Goal: Task Accomplishment & Management: Complete application form

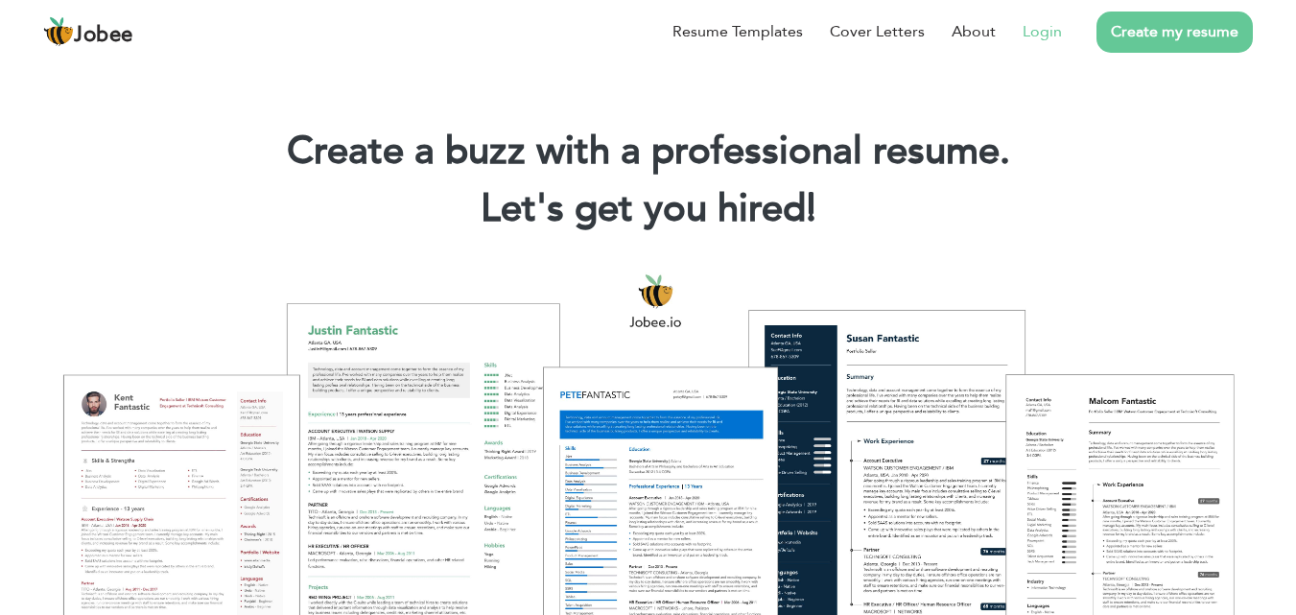
click at [1047, 35] on link "Login" at bounding box center [1041, 31] width 39 height 23
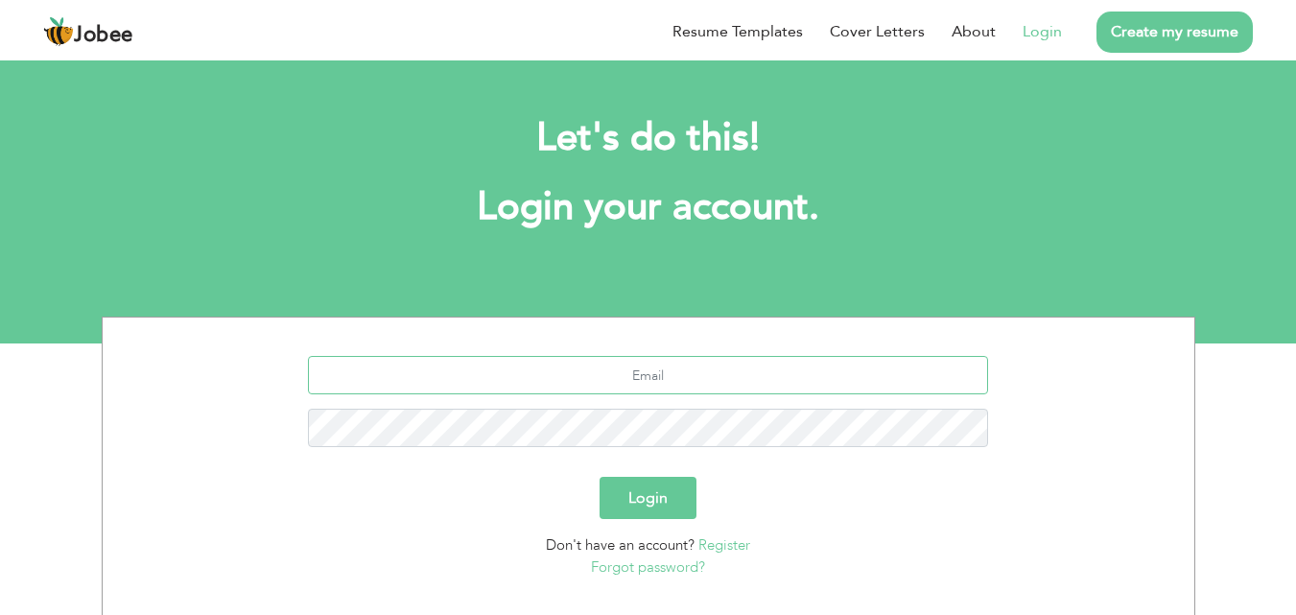
click at [604, 372] on input "text" at bounding box center [648, 375] width 680 height 38
type input "[EMAIL_ADDRESS][DOMAIN_NAME]"
click at [614, 487] on button "Login" at bounding box center [647, 498] width 97 height 42
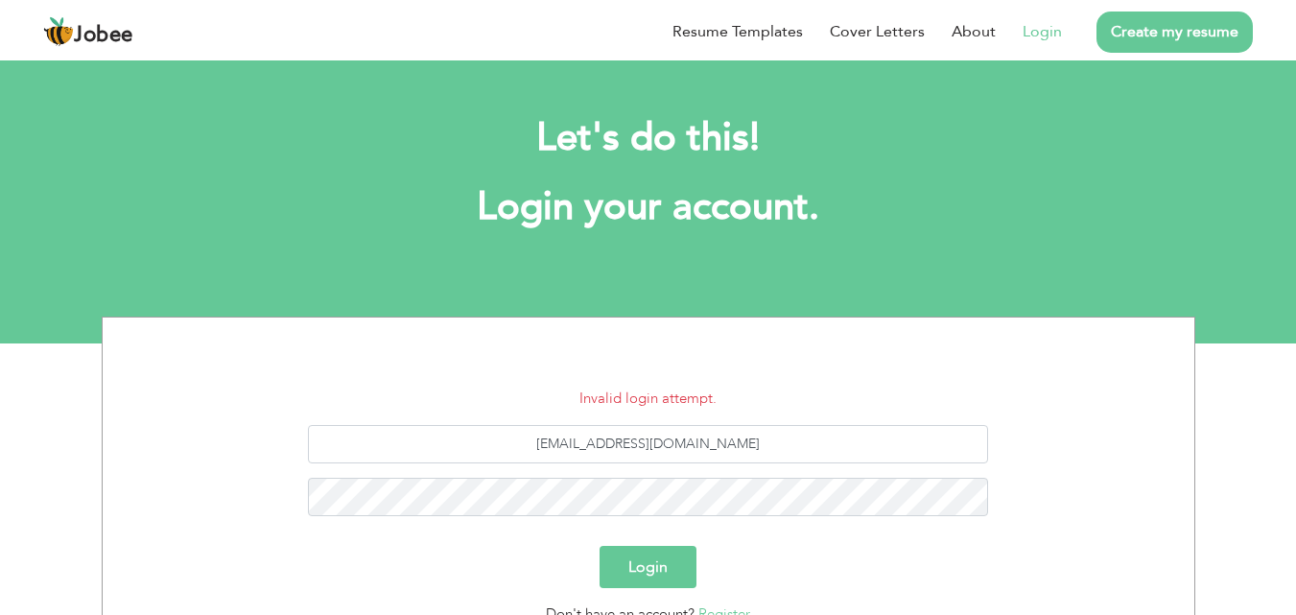
click at [645, 574] on button "Login" at bounding box center [647, 567] width 97 height 42
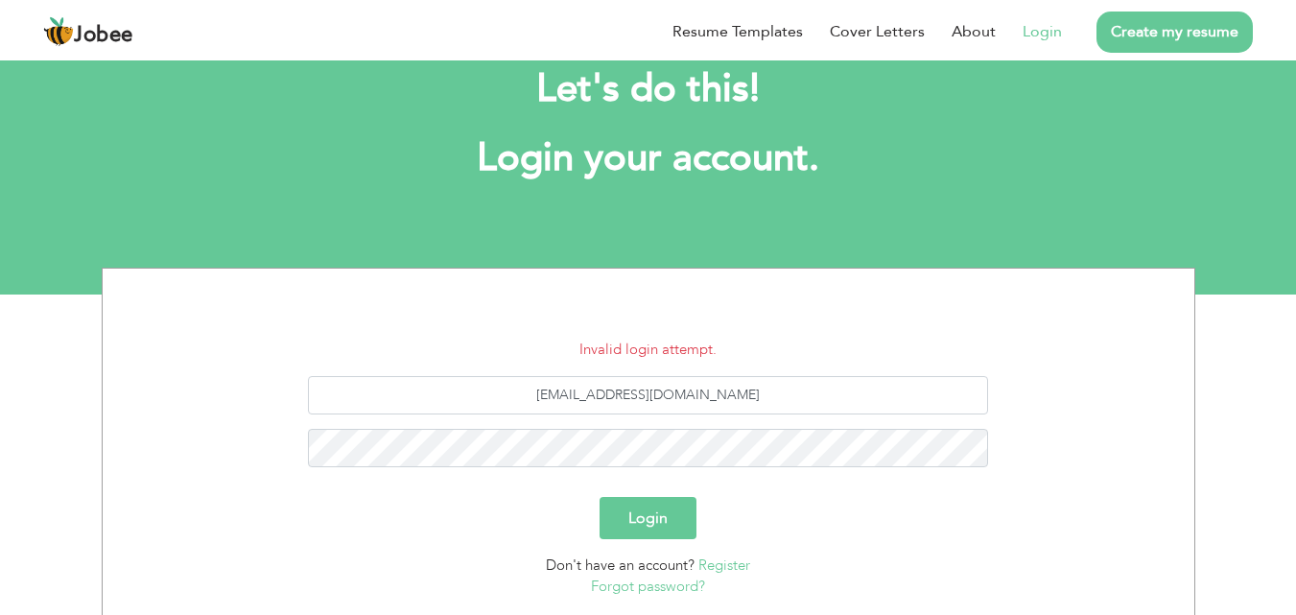
scroll to position [91, 0]
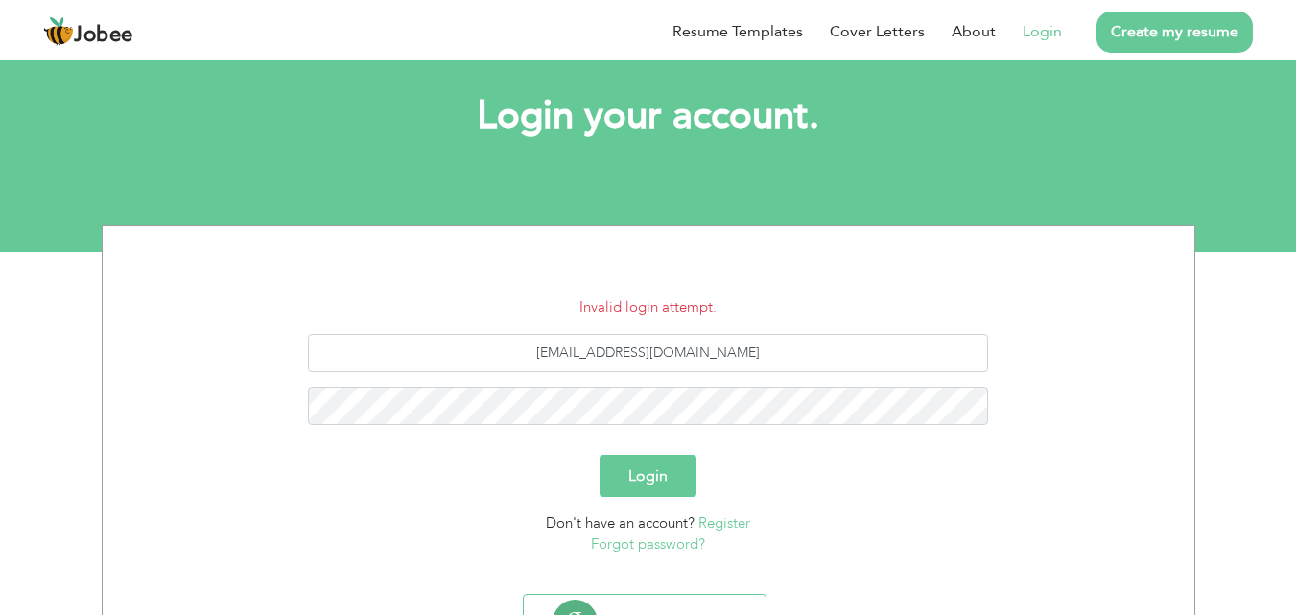
click at [671, 543] on link "Forgot password?" at bounding box center [648, 543] width 114 height 19
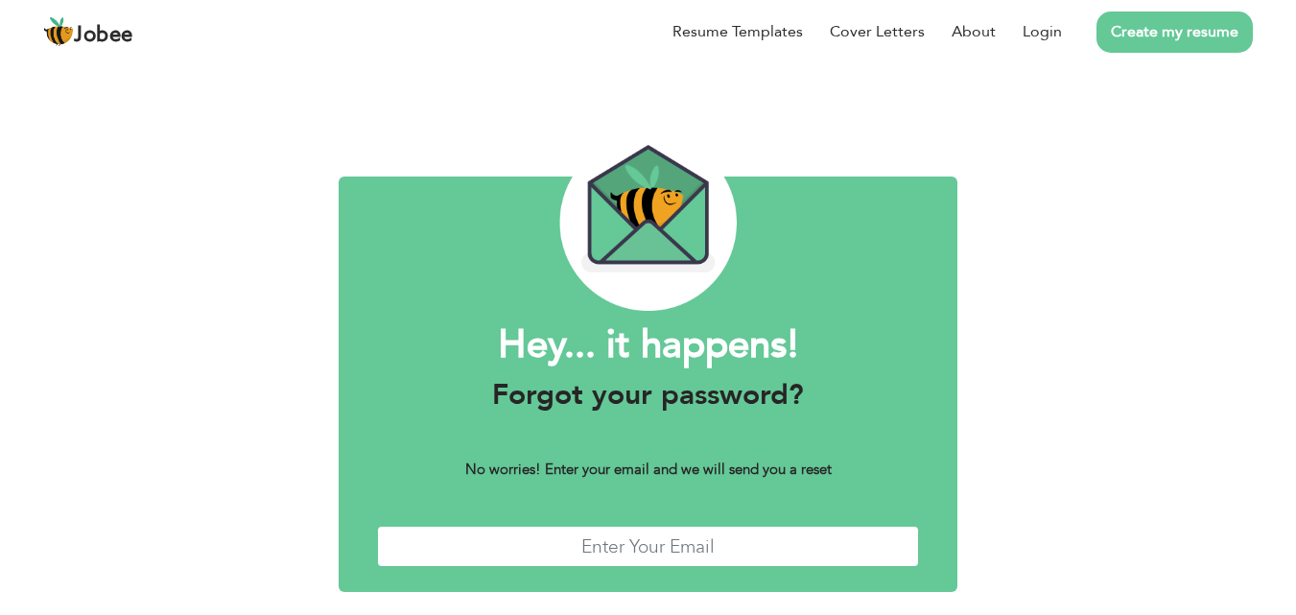
click at [671, 543] on input "text" at bounding box center [648, 546] width 543 height 41
type input "[EMAIL_ADDRESS][DOMAIN_NAME]"
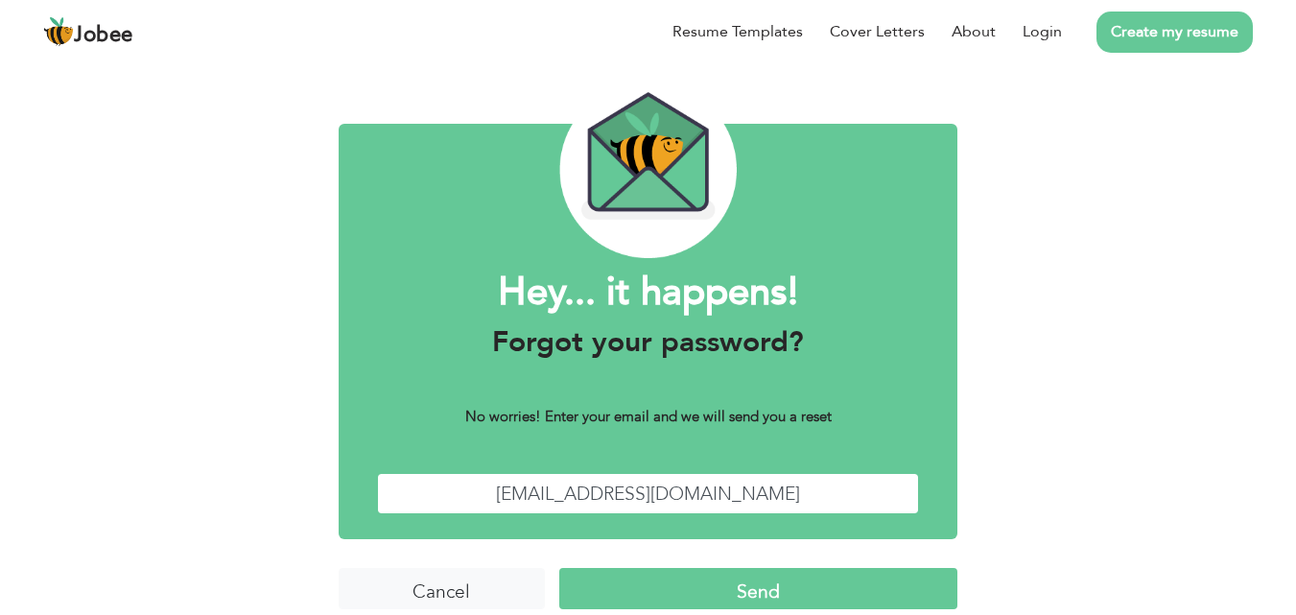
scroll to position [76, 0]
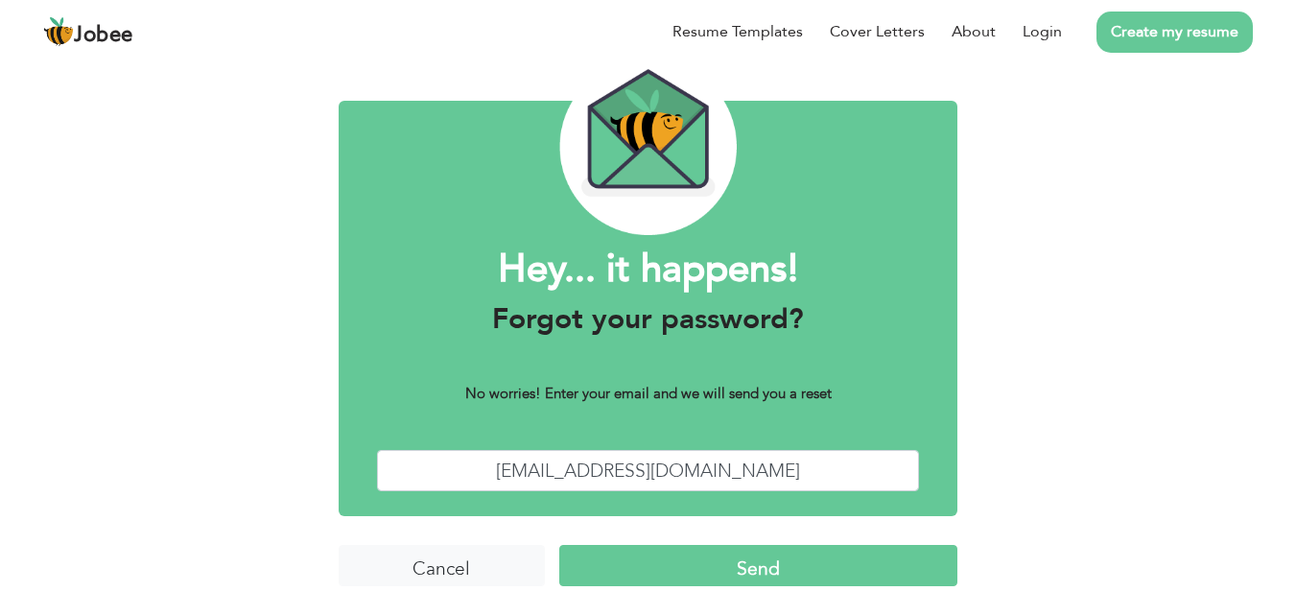
click at [854, 560] on input "Send" at bounding box center [758, 565] width 398 height 41
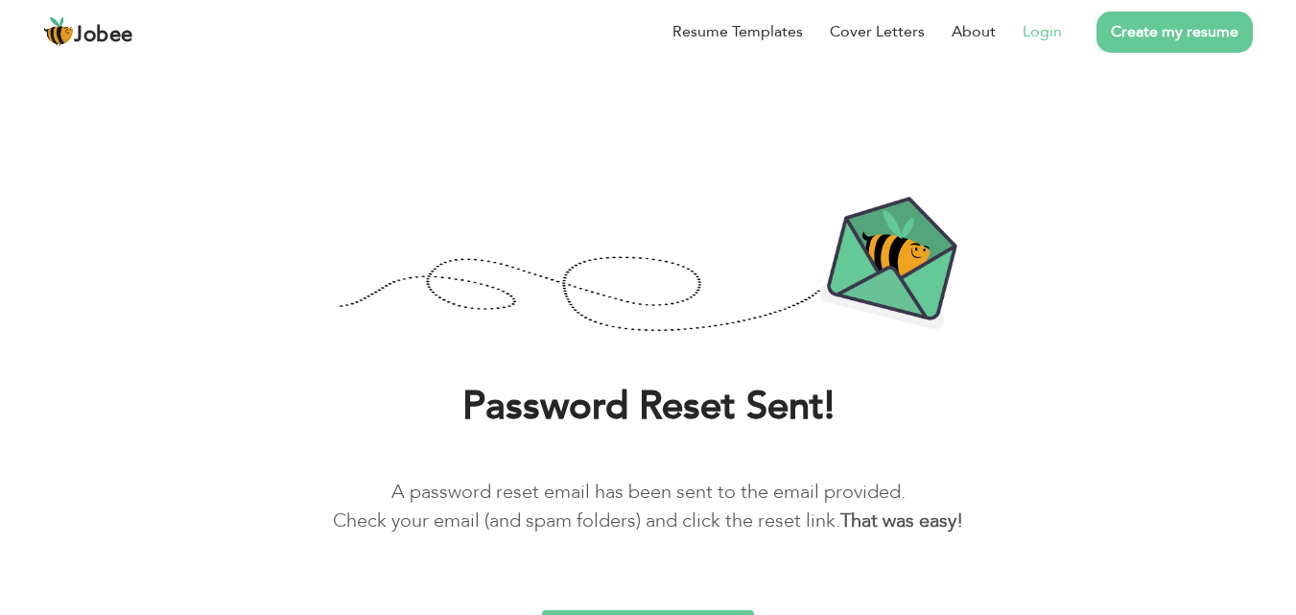
click at [1048, 33] on link "Login" at bounding box center [1041, 31] width 39 height 23
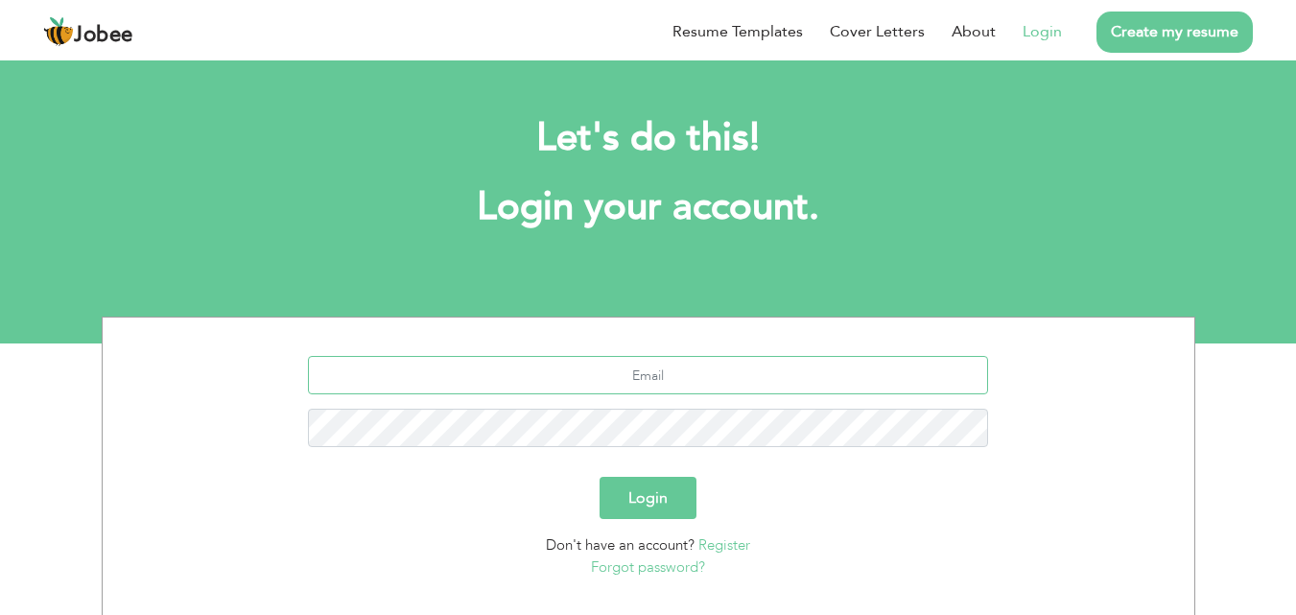
click at [652, 382] on input "text" at bounding box center [648, 375] width 680 height 38
type input "[EMAIL_ADDRESS][DOMAIN_NAME]"
click at [734, 549] on link "Register" at bounding box center [724, 544] width 52 height 19
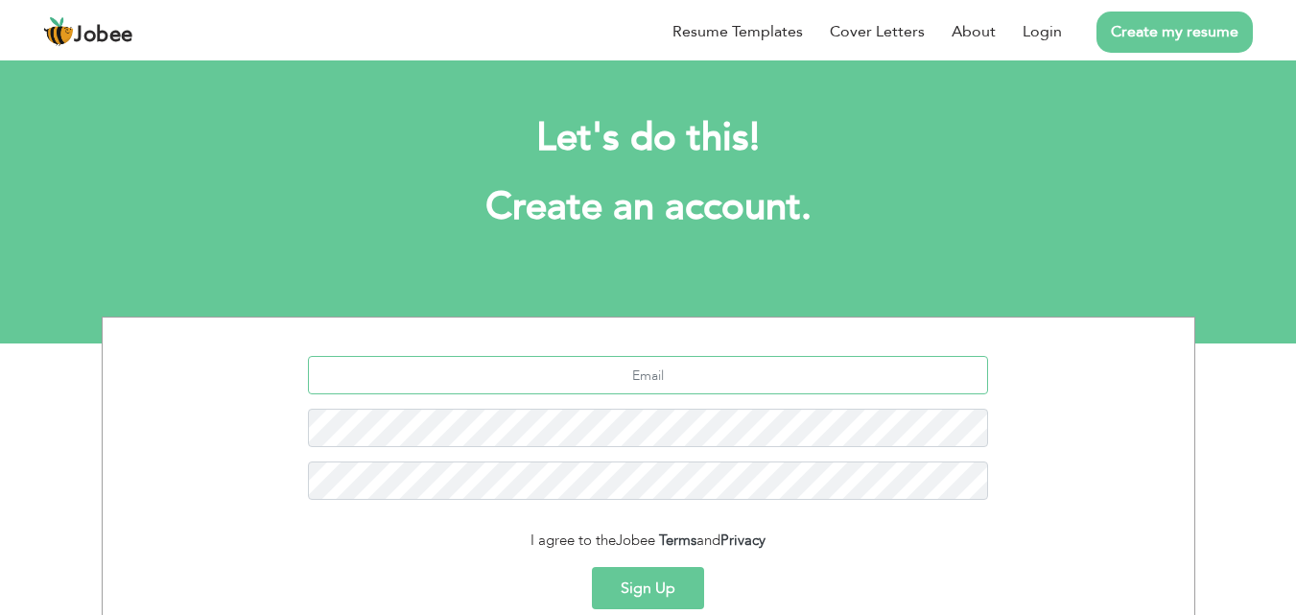
click at [659, 374] on input "text" at bounding box center [648, 375] width 680 height 38
click at [726, 379] on input "aniqatariq436@gmail.com" at bounding box center [648, 375] width 680 height 38
click at [693, 370] on input "aniqatariq436@gmail.com" at bounding box center [648, 375] width 680 height 38
click at [665, 372] on input "aniqatariq436@gmail.com" at bounding box center [648, 375] width 680 height 38
click at [702, 371] on input "racematilda671@gmaill.com" at bounding box center [648, 375] width 680 height 38
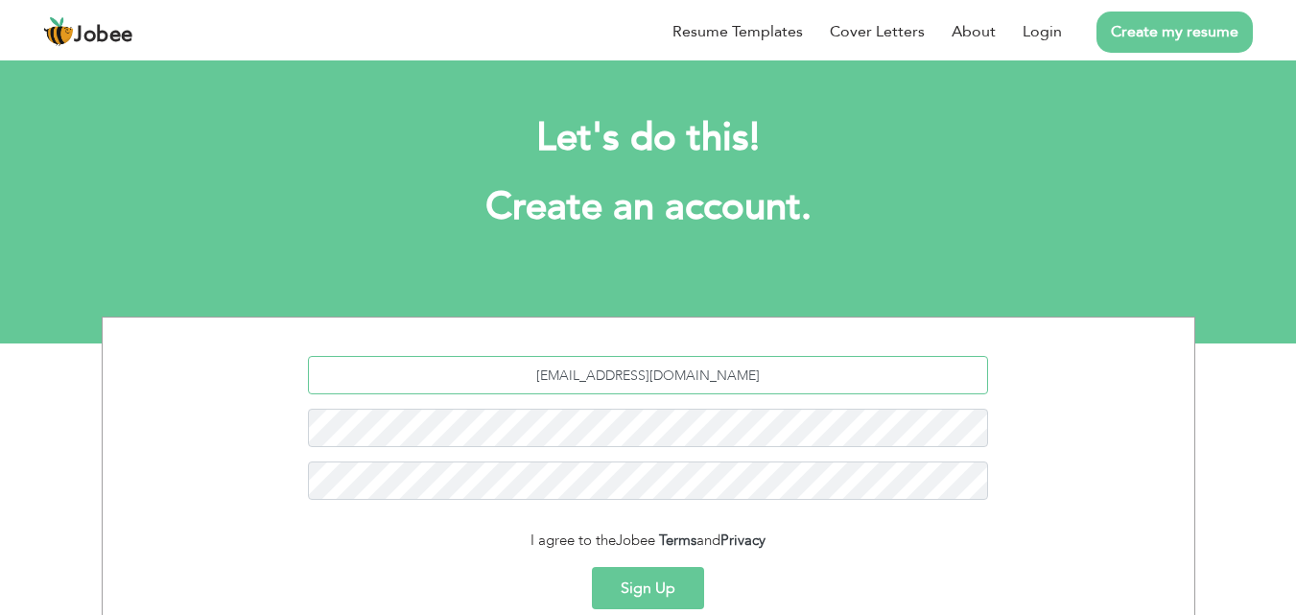
click at [566, 371] on input "racematilda671@gmail.com" at bounding box center [648, 375] width 680 height 38
type input "[EMAIL_ADDRESS][DOMAIN_NAME]"
click at [680, 585] on button "Sign Up" at bounding box center [648, 588] width 112 height 42
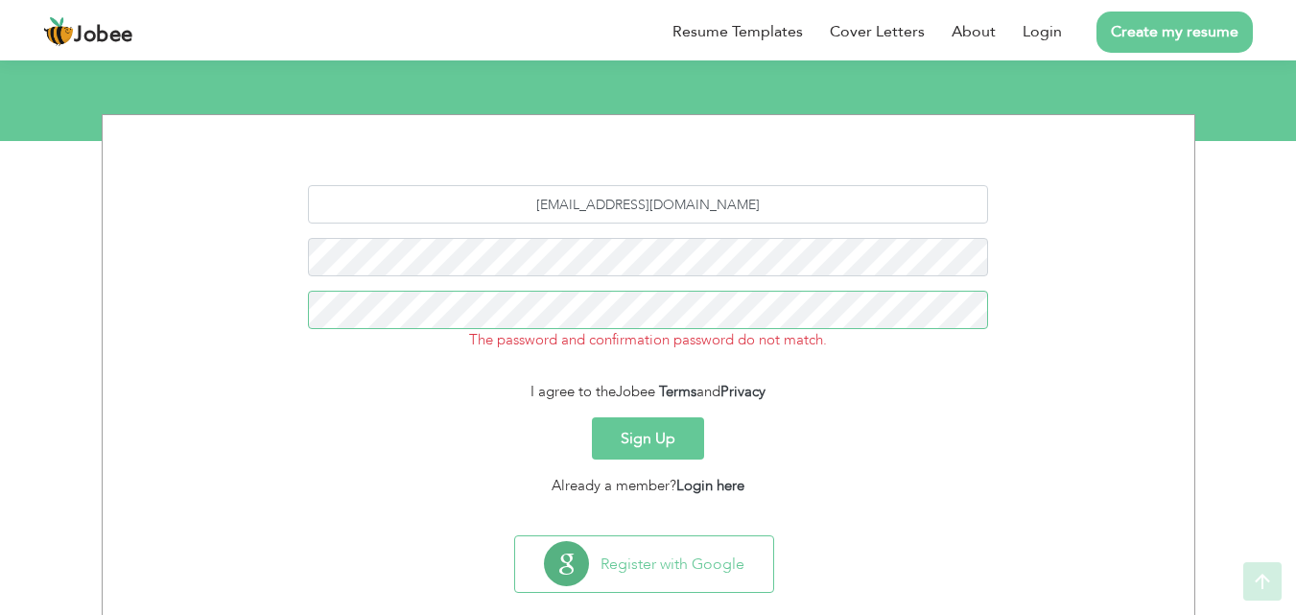
scroll to position [235, 0]
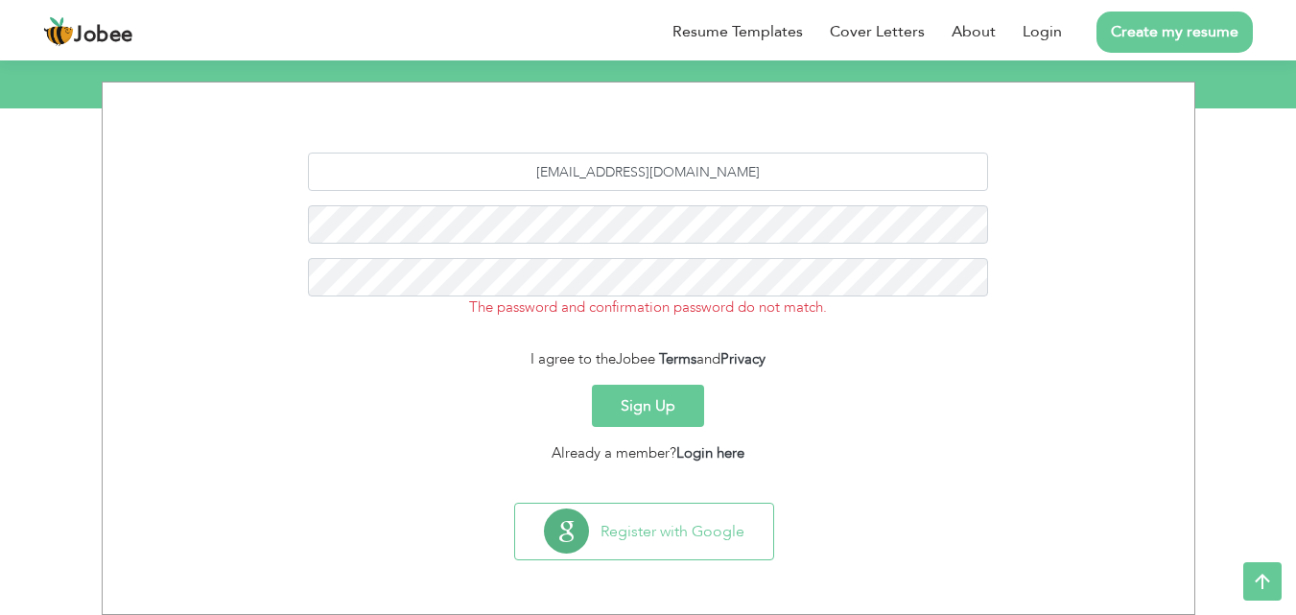
click at [688, 408] on button "Sign Up" at bounding box center [648, 406] width 112 height 42
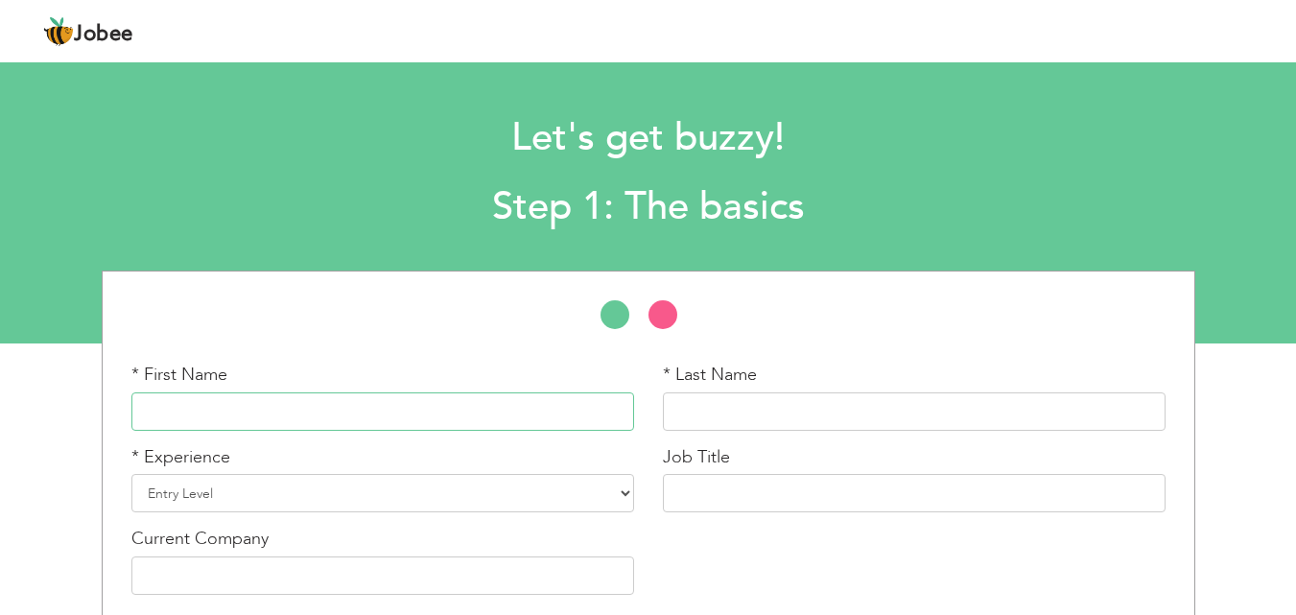
click at [531, 425] on input "text" at bounding box center [382, 411] width 503 height 38
type input "[PERSON_NAME]"
click at [720, 410] on input "text" at bounding box center [914, 411] width 503 height 38
type input "Tariq"
click at [473, 495] on select "Entry Level Less than 1 Year 1 Year 2 Years 3 Years 4 Years 5 Years 6 Years 7 Y…" at bounding box center [382, 493] width 503 height 38
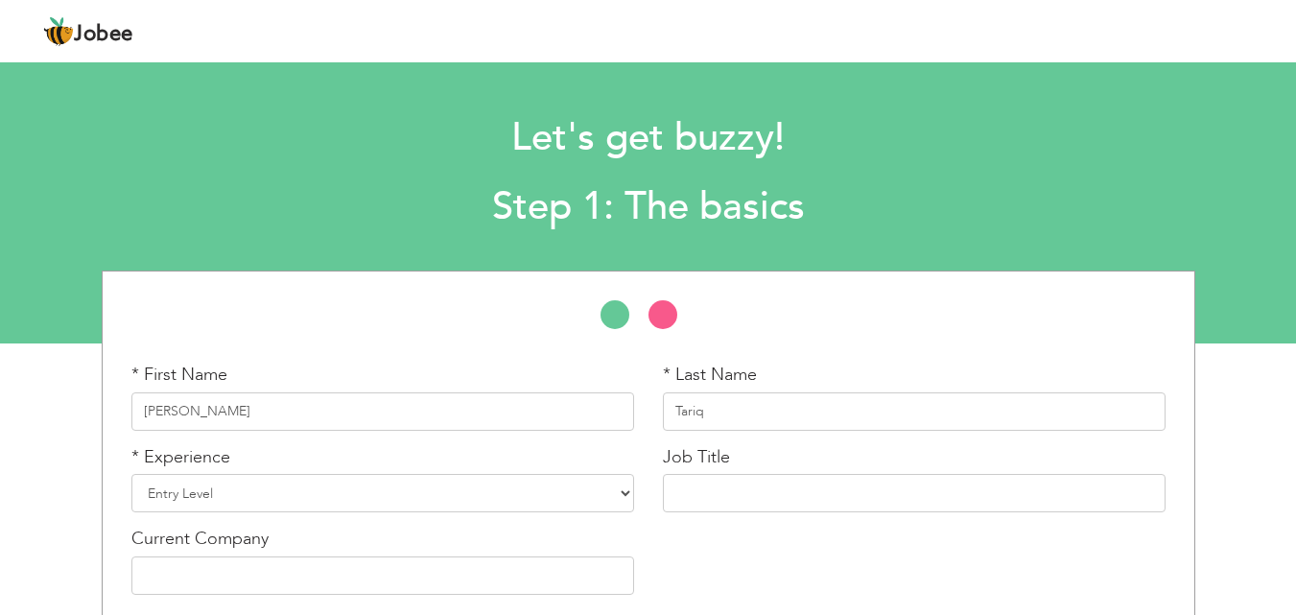
click at [43, 185] on div "Let's get buzzy! Step 1: The basics" at bounding box center [648, 168] width 1296 height 148
click at [760, 503] on input "text" at bounding box center [914, 493] width 503 height 38
click at [566, 496] on select "Entry Level Less than 1 Year 1 Year 2 Years 3 Years 4 Years 5 Years 6 Years 7 Y…" at bounding box center [382, 493] width 503 height 38
click at [131, 474] on select "Entry Level Less than 1 Year 1 Year 2 Years 3 Years 4 Years 5 Years 6 Years 7 Y…" at bounding box center [382, 493] width 503 height 38
click at [714, 479] on input "text" at bounding box center [914, 493] width 503 height 38
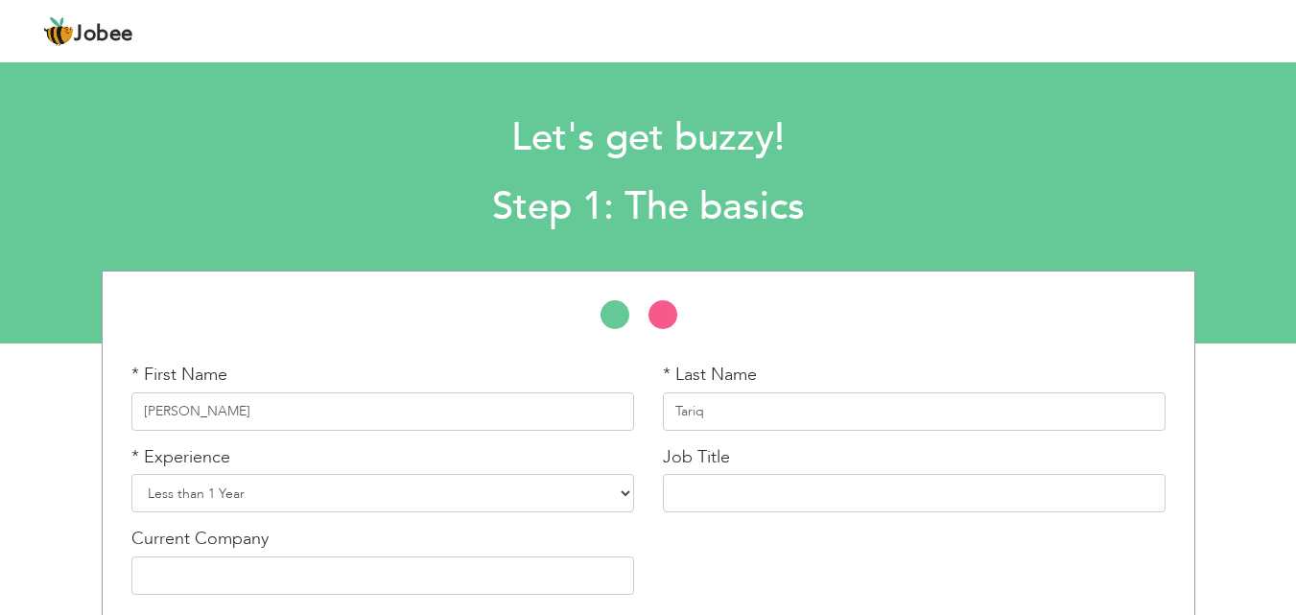
click at [629, 503] on select "Entry Level Less than 1 Year 1 Year 2 Years 3 Years 4 Years 5 Years 6 Years 7 Y…" at bounding box center [382, 493] width 503 height 38
select select "1"
click at [131, 474] on select "Entry Level Less than 1 Year 1 Year 2 Years 3 Years 4 Years 5 Years 6 Years 7 Y…" at bounding box center [382, 493] width 503 height 38
click at [817, 494] on input "text" at bounding box center [914, 493] width 503 height 38
click at [798, 499] on input "text" at bounding box center [914, 493] width 503 height 38
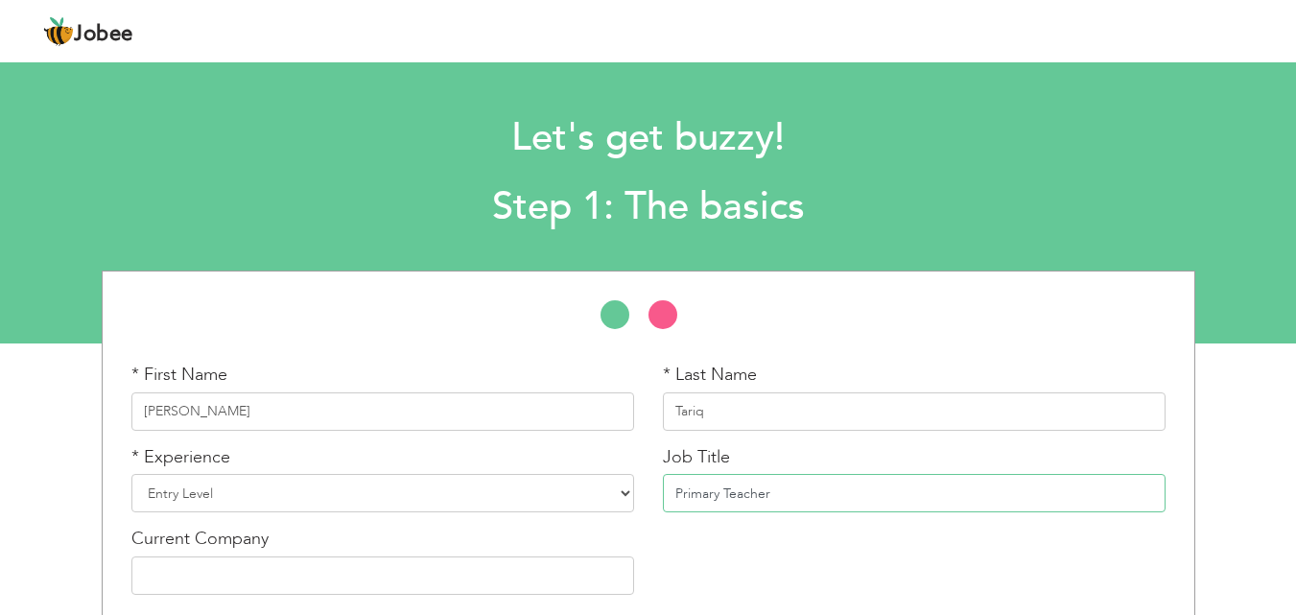
click at [798, 499] on input "Primary Teacher" at bounding box center [914, 493] width 503 height 38
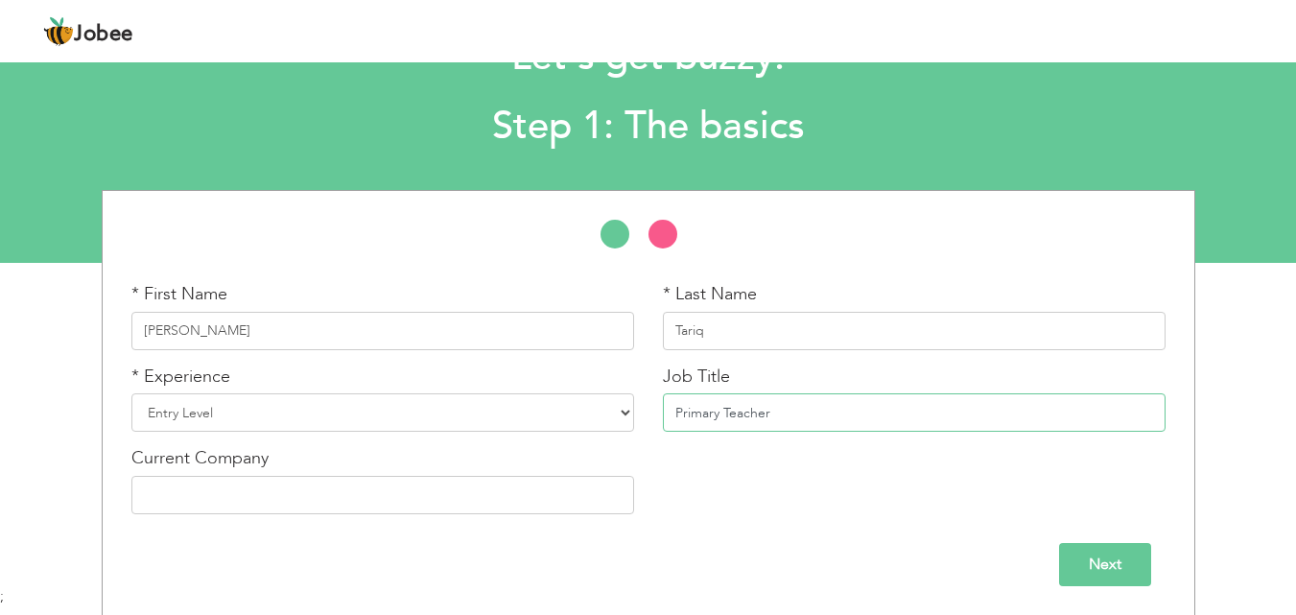
scroll to position [82, 0]
click at [511, 490] on input "text" at bounding box center [382, 494] width 503 height 38
click at [692, 504] on div "* First Name Aniqa * Last Name Tariq * Experience Entry Level Less than 1 Year …" at bounding box center [648, 404] width 1063 height 246
click at [809, 416] on input "Primary Teacher" at bounding box center [914, 411] width 503 height 38
paste input "Early Years / Primary Teacher"
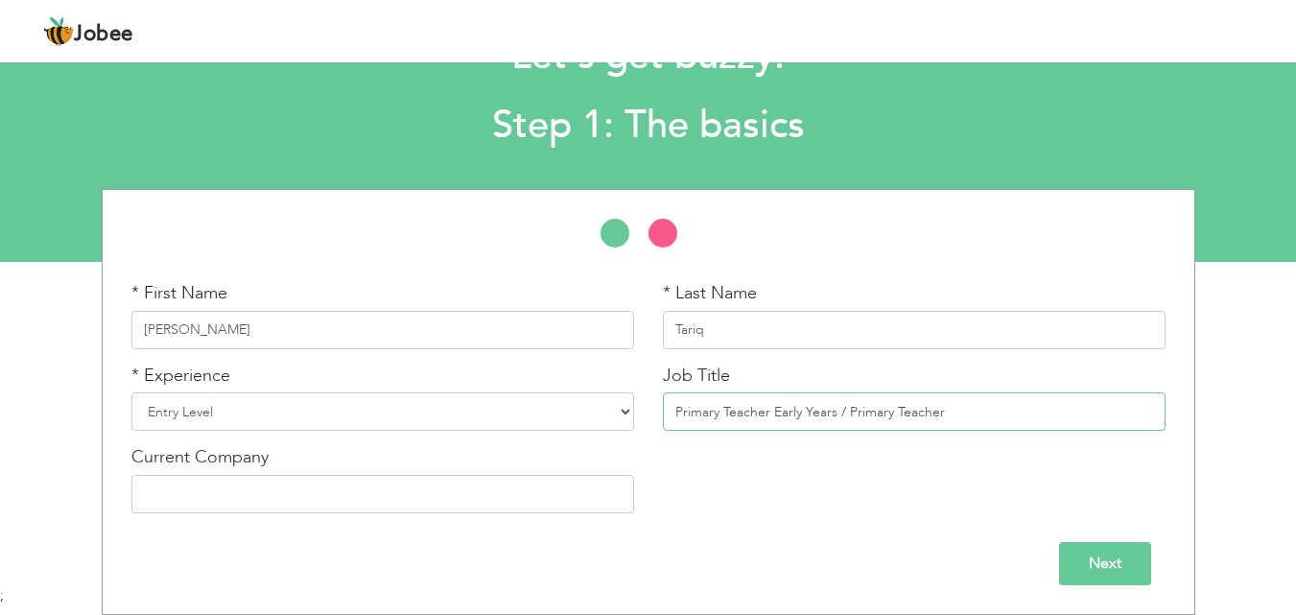
click at [769, 410] on input "Primary Teacher Early Years / Primary Teacher" at bounding box center [914, 411] width 503 height 38
drag, startPoint x: 744, startPoint y: 410, endPoint x: 649, endPoint y: 429, distance: 96.9
click at [649, 428] on div "Job Title Early Years / Primary Teacher" at bounding box center [913, 404] width 531 height 82
click at [803, 502] on div "* First Name Aniqa * Last Name Tariq * Experience Entry Level Less than 1 Year …" at bounding box center [648, 404] width 1063 height 246
click at [748, 411] on input "Early Years / Primary Teacher" at bounding box center [914, 411] width 503 height 38
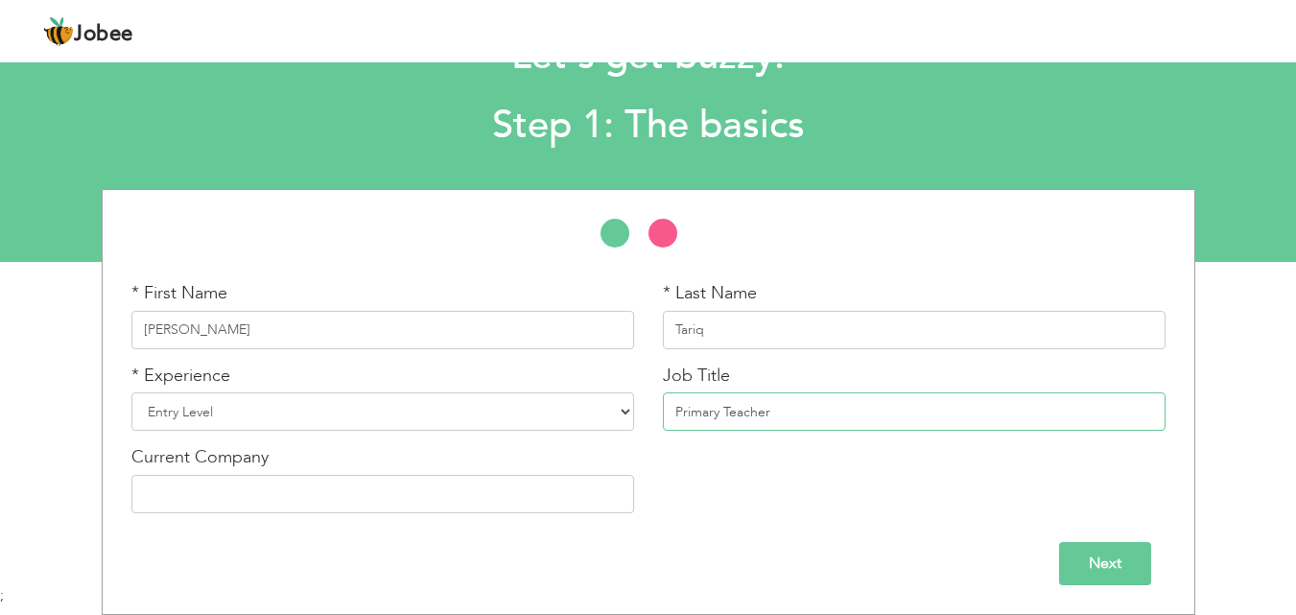
click at [799, 413] on input "Primary Teacher" at bounding box center [914, 411] width 503 height 38
paste input "Art Teacher"
click at [772, 413] on input "Primary TeacherArt Teacher" at bounding box center [914, 411] width 503 height 38
click at [868, 405] on input "Primary Teacher Art Teacher" at bounding box center [914, 411] width 503 height 38
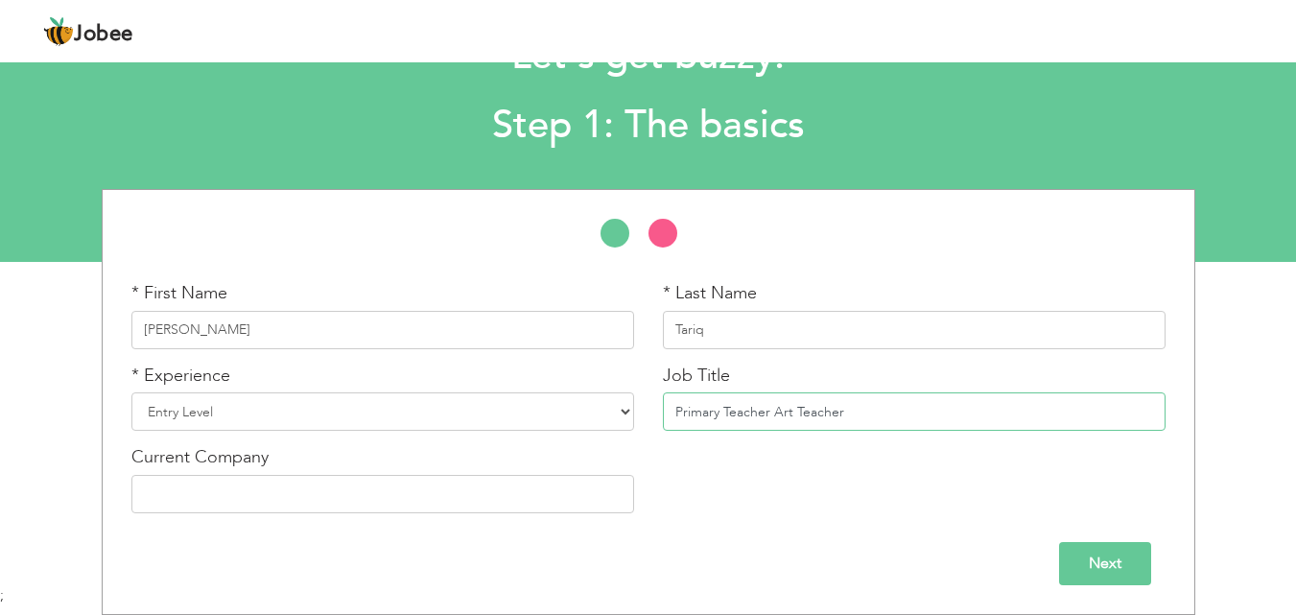
click at [868, 405] on input "Primary Teacher Art Teacher" at bounding box center [914, 411] width 503 height 38
click at [826, 415] on input "Primary Teacher" at bounding box center [914, 411] width 503 height 38
paste input "Art & Craft Teacher"
type input "Primary Teacher Art & Craft"
click at [543, 495] on input "text" at bounding box center [382, 494] width 503 height 38
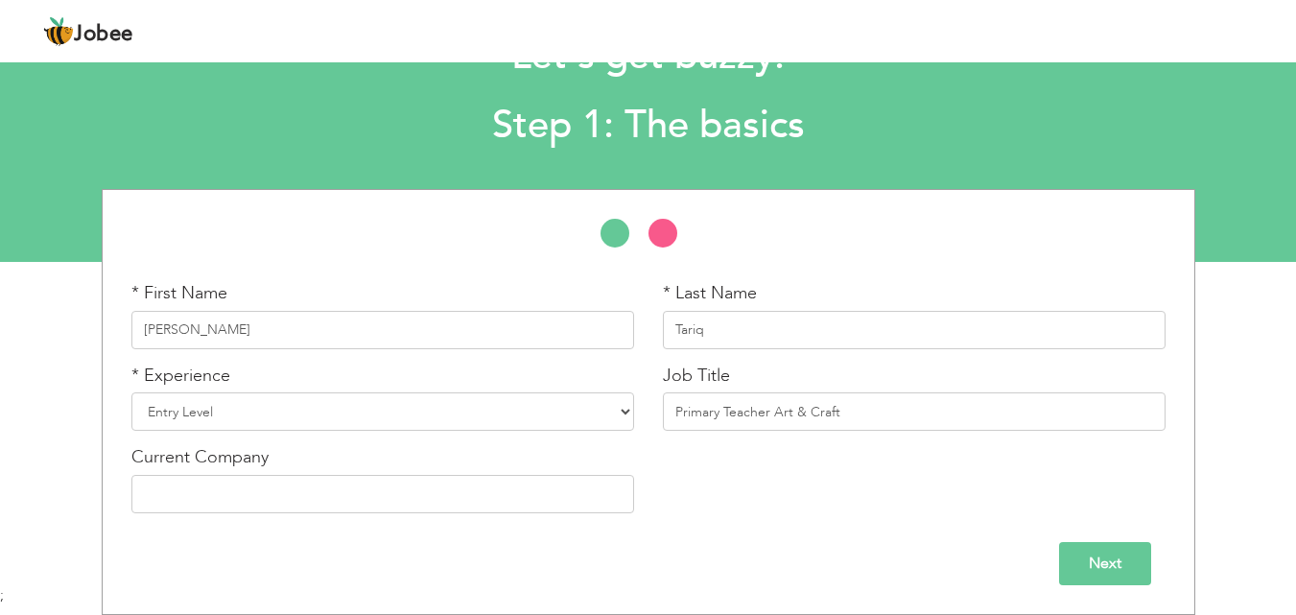
click at [771, 514] on div "* First Name Aniqa * Last Name Tariq * Experience Entry Level Less than 1 Year …" at bounding box center [648, 404] width 1063 height 246
click at [1098, 553] on input "Next" at bounding box center [1105, 563] width 92 height 43
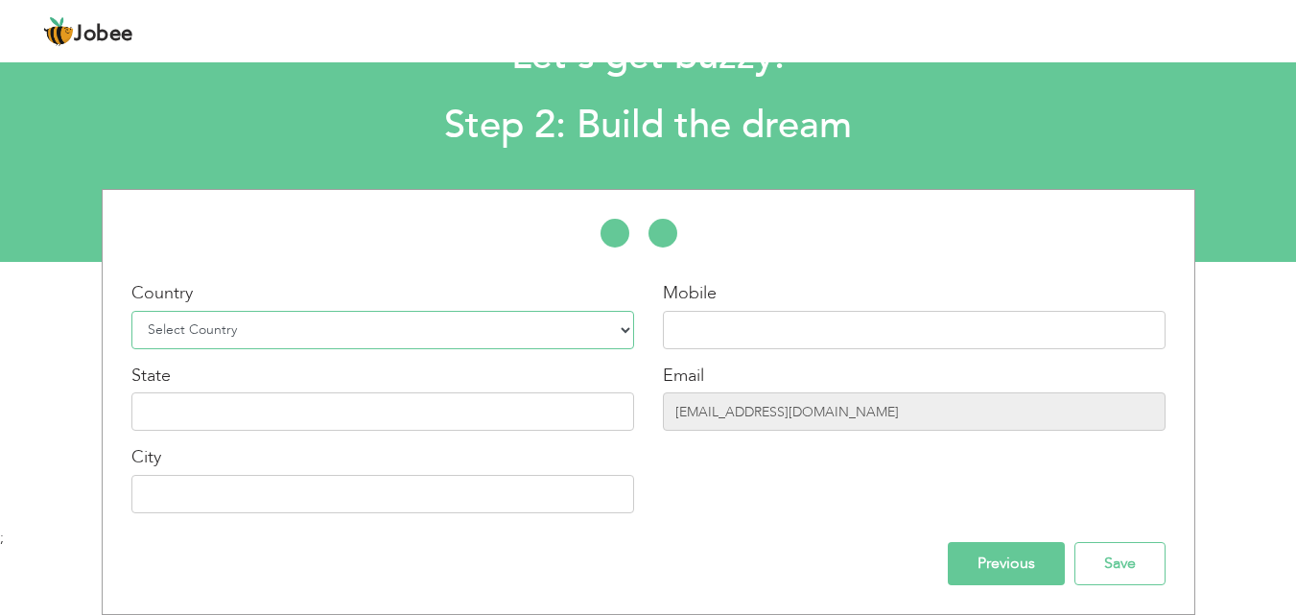
click at [459, 332] on select "Select Country Afghanistan Albania Algeria American Samoa Andorra Angola Anguil…" at bounding box center [382, 330] width 503 height 38
select select "166"
click at [131, 311] on select "Select Country Afghanistan Albania Algeria American Samoa Andorra Angola Anguil…" at bounding box center [382, 330] width 503 height 38
click at [280, 410] on input "text" at bounding box center [382, 411] width 503 height 38
type input "Sindh"
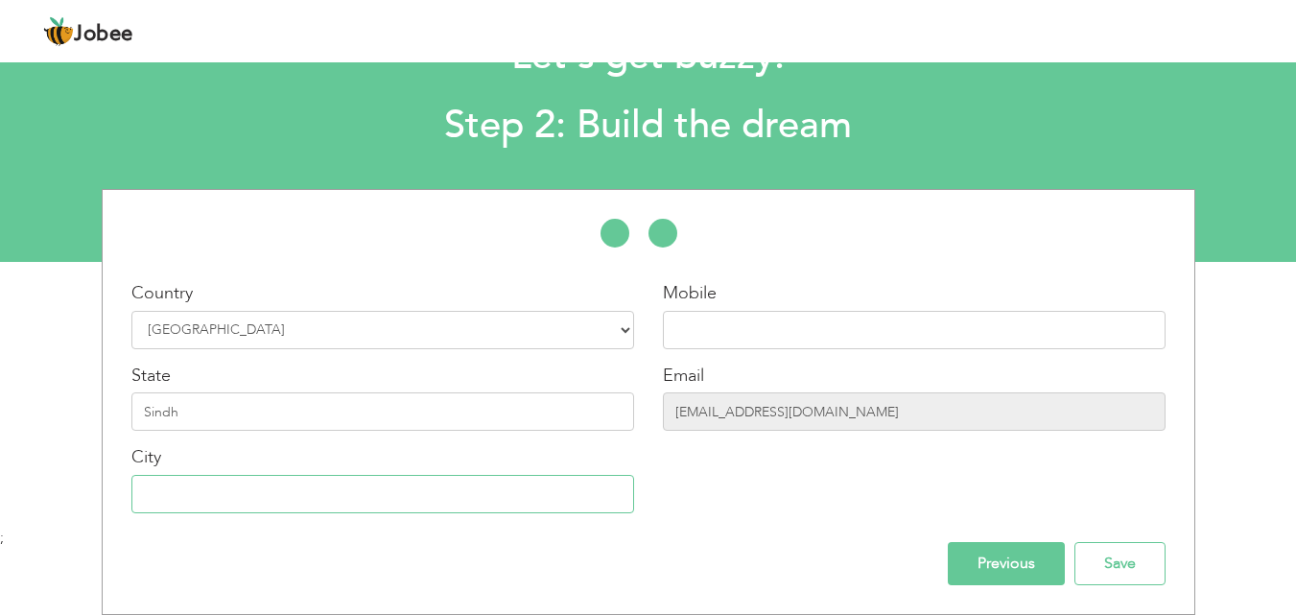
click at [223, 495] on input "text" at bounding box center [382, 494] width 503 height 38
click at [147, 496] on input "karachi" at bounding box center [382, 494] width 503 height 38
type input "Karachi"
click at [710, 323] on input "text" at bounding box center [914, 330] width 503 height 38
type input "03343205122"
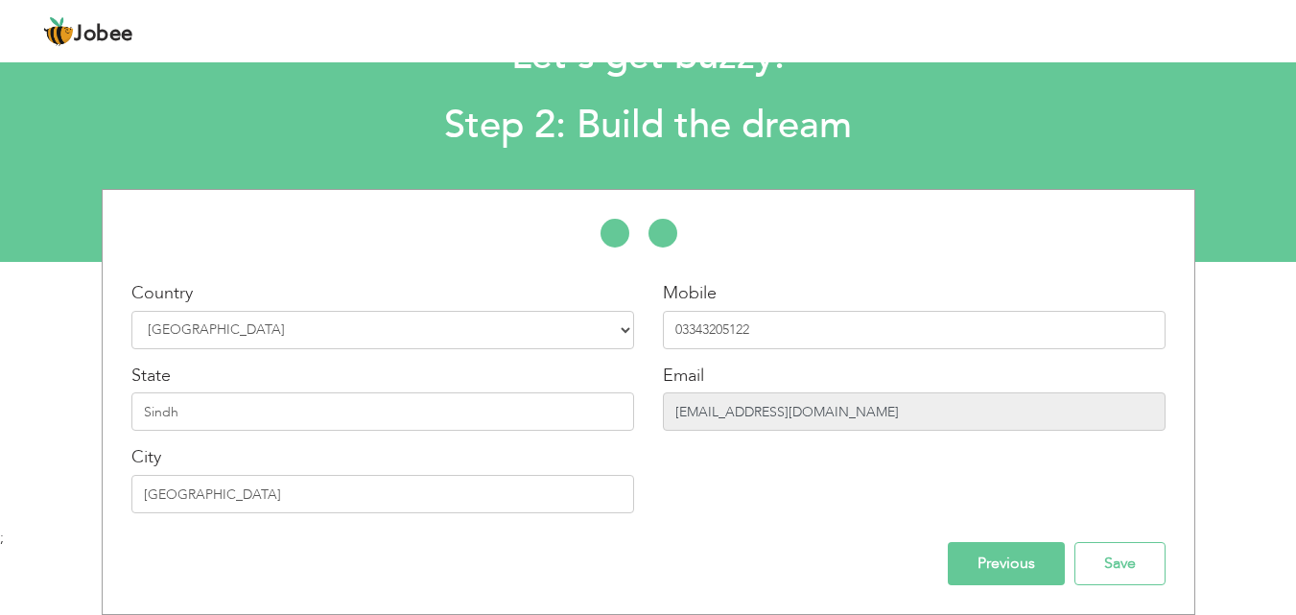
click at [858, 410] on input "gracematilda671@gmail.com" at bounding box center [914, 411] width 503 height 38
click at [1093, 561] on input "Save" at bounding box center [1119, 563] width 91 height 43
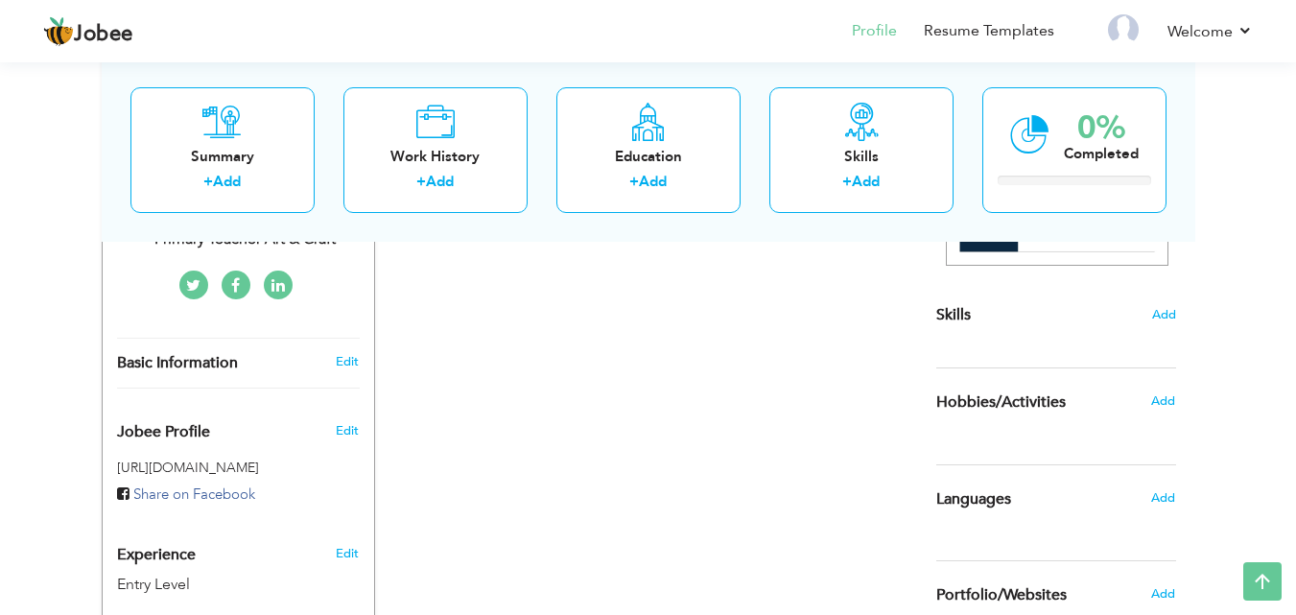
scroll to position [422, 0]
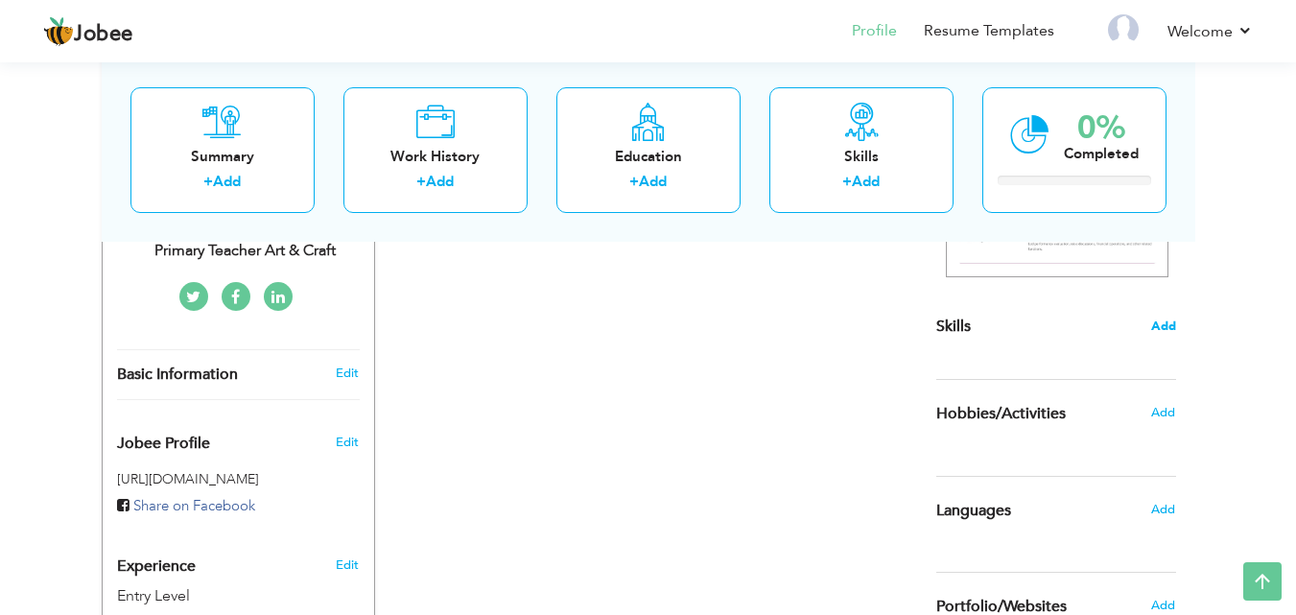
click at [1154, 332] on span "Add" at bounding box center [1163, 326] width 25 height 18
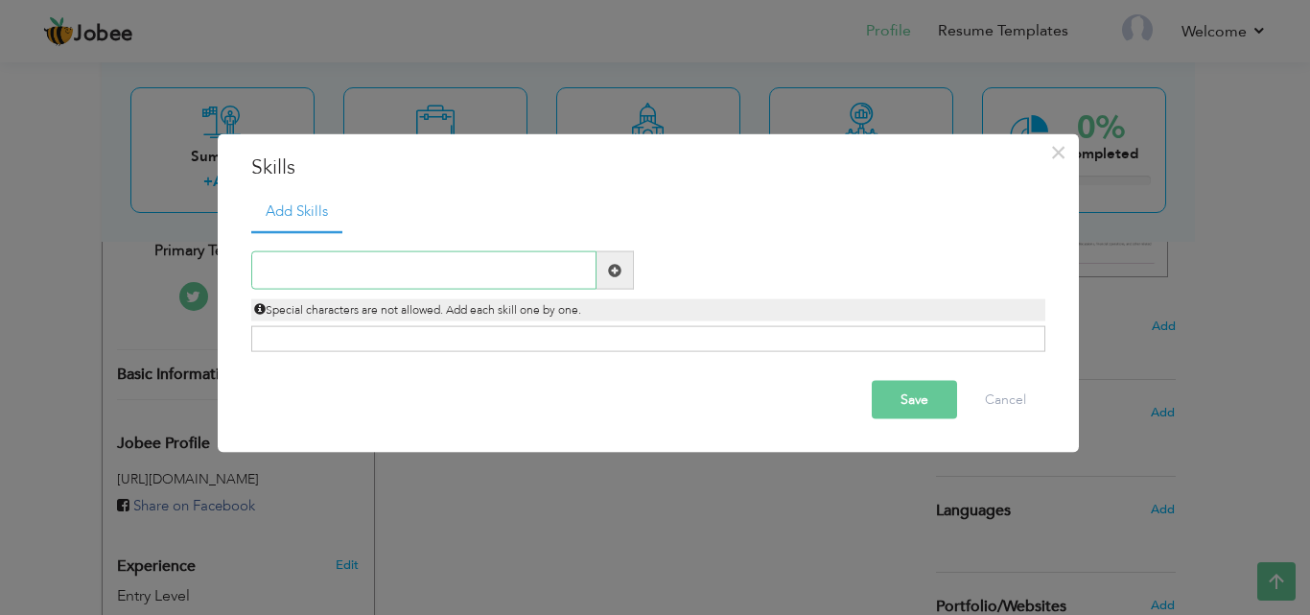
click at [492, 271] on input "text" at bounding box center [423, 270] width 345 height 38
type input "Creativity and Adaptability"
click at [614, 272] on span at bounding box center [614, 269] width 13 height 13
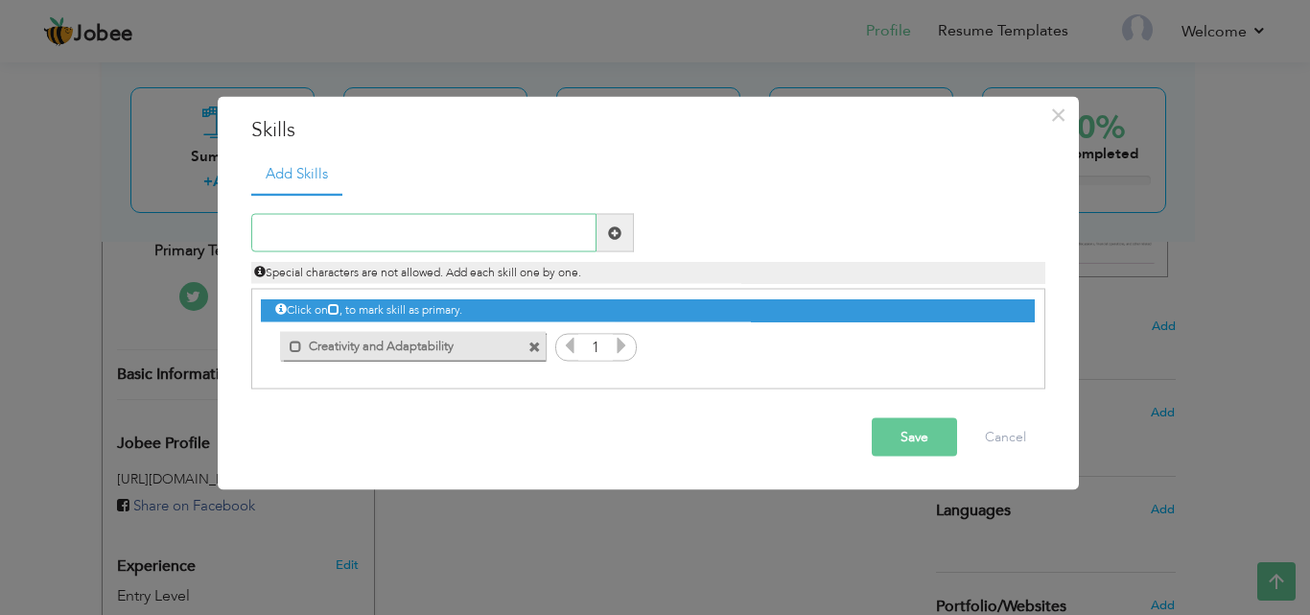
click at [386, 231] on input "text" at bounding box center [423, 233] width 345 height 38
type input "Time management"
click at [602, 239] on span at bounding box center [615, 233] width 37 height 38
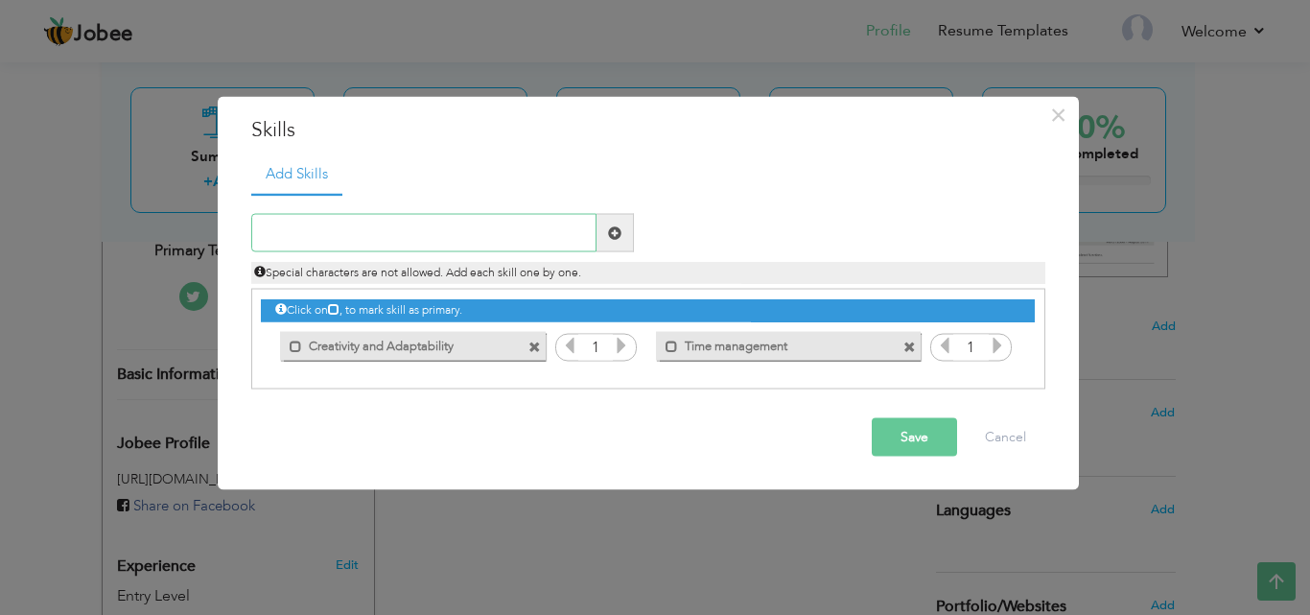
click at [542, 233] on input "text" at bounding box center [423, 233] width 345 height 38
type input "Patience and Empathy"
click at [622, 223] on span at bounding box center [615, 233] width 37 height 38
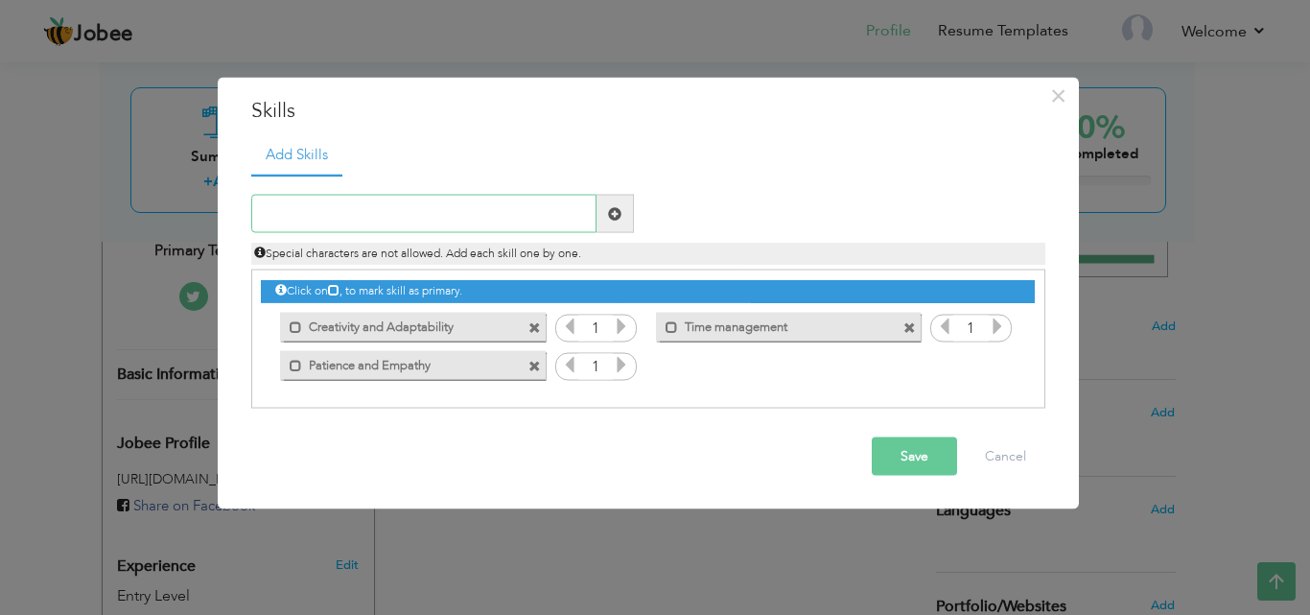
click at [534, 232] on input "text" at bounding box center [423, 214] width 345 height 38
type input "Communication with parents"
click at [616, 219] on span at bounding box center [614, 212] width 13 height 13
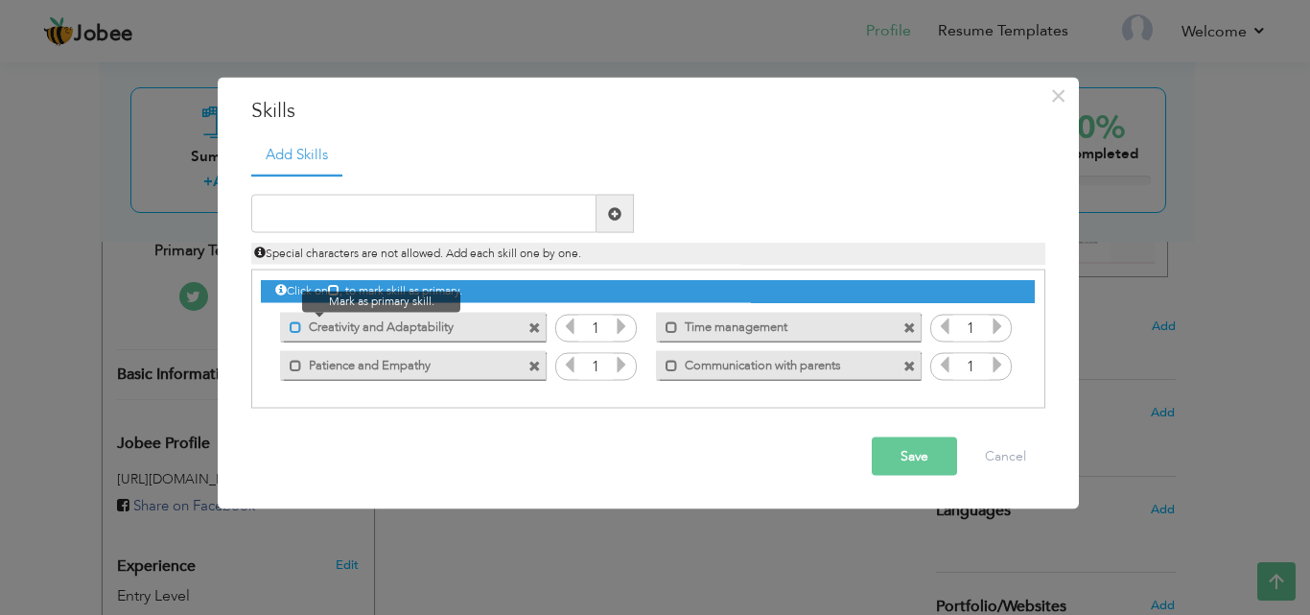
click at [298, 326] on span at bounding box center [296, 326] width 12 height 12
click at [303, 326] on span at bounding box center [299, 326] width 12 height 12
click at [615, 329] on icon at bounding box center [621, 325] width 17 height 17
click at [620, 364] on icon at bounding box center [621, 364] width 17 height 17
click at [920, 459] on button "Save" at bounding box center [914, 456] width 85 height 38
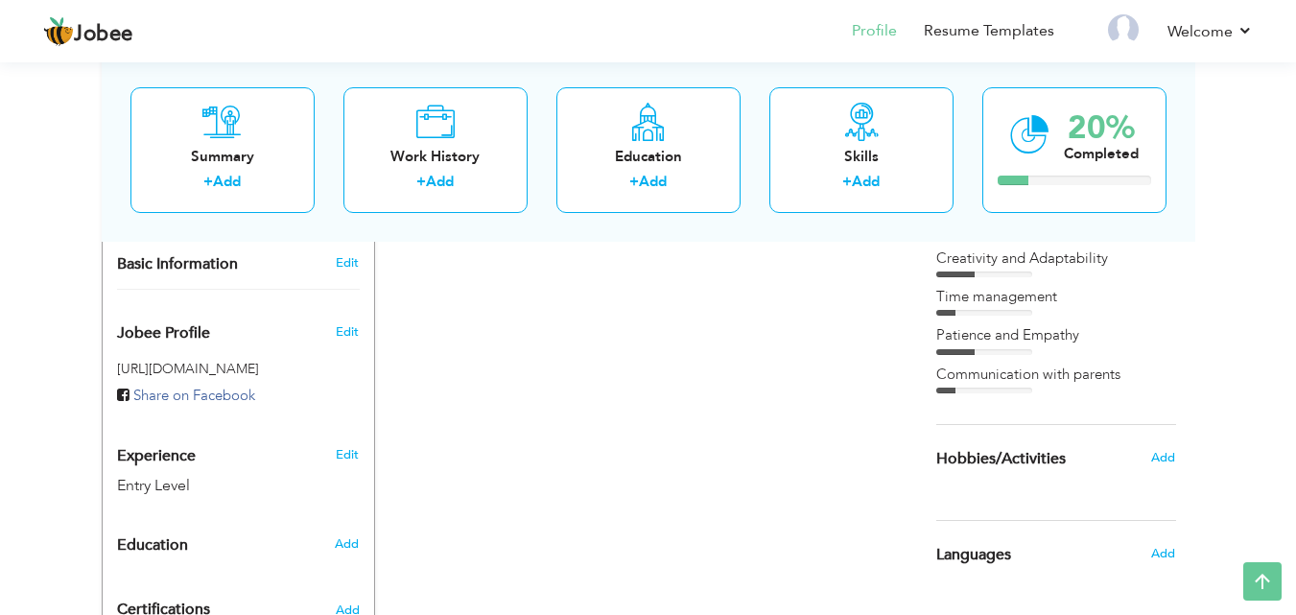
scroll to position [558, 0]
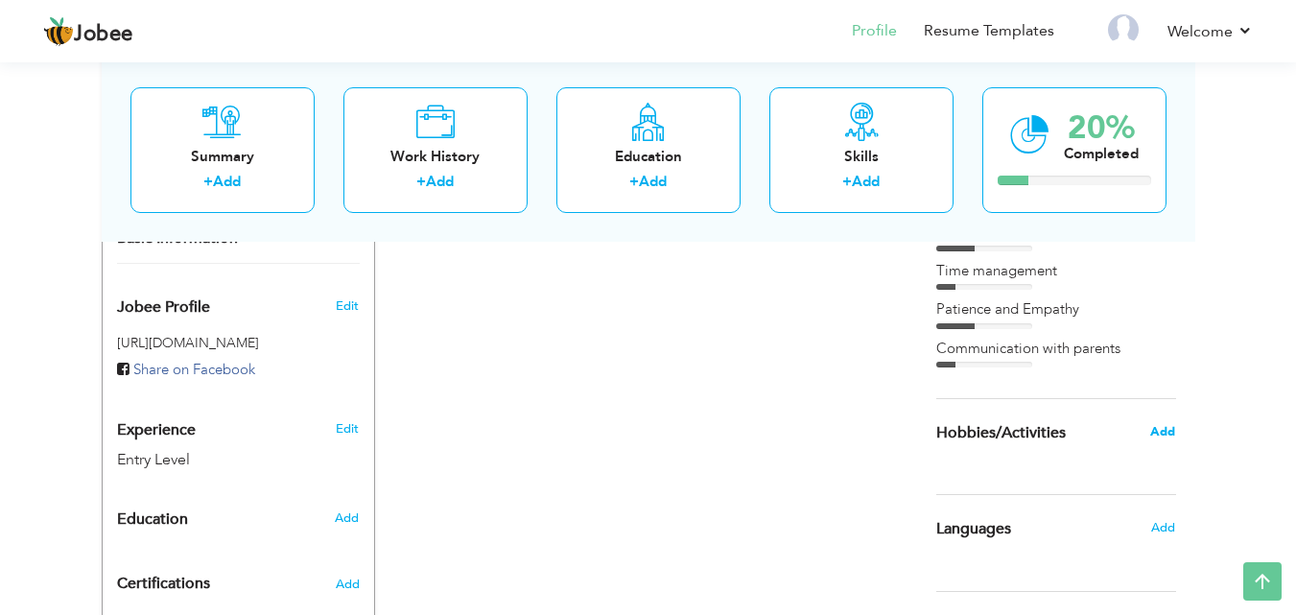
click at [1159, 427] on span "Add" at bounding box center [1162, 431] width 25 height 17
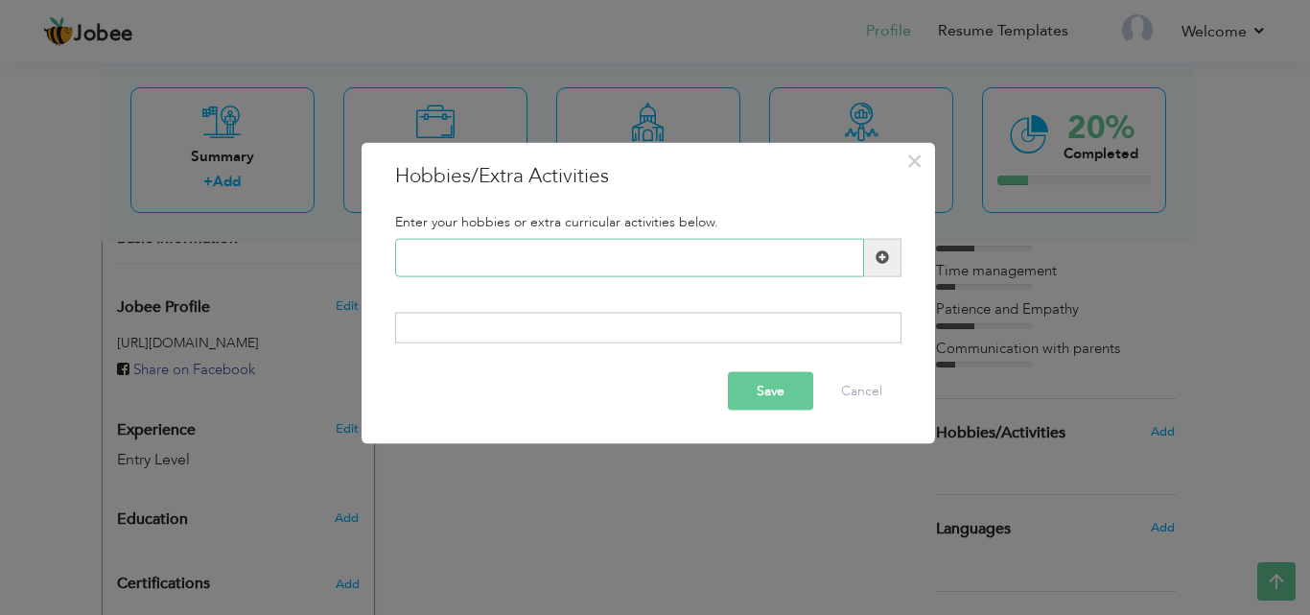
click at [603, 262] on input "text" at bounding box center [629, 257] width 469 height 38
type input "r"
type input "A"
type input "Reading books"
click at [881, 272] on span at bounding box center [882, 257] width 37 height 38
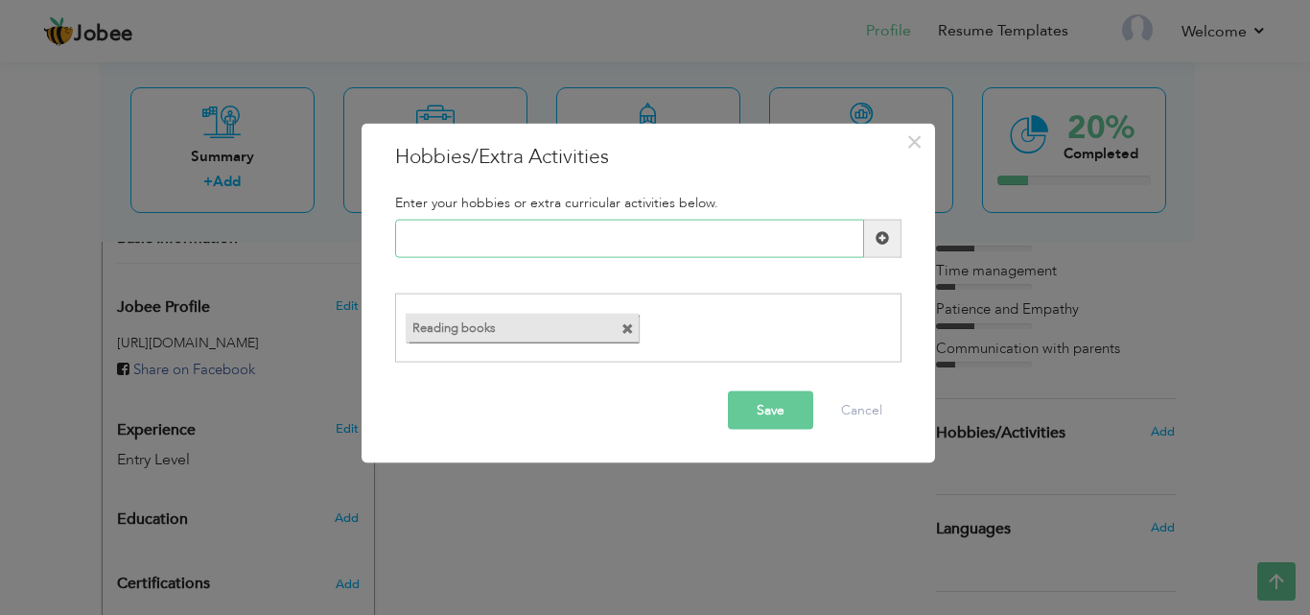
click at [728, 240] on input "text" at bounding box center [629, 238] width 469 height 38
click at [413, 234] on input "painting" at bounding box center [629, 238] width 469 height 38
click at [471, 239] on input "ainting" at bounding box center [629, 238] width 469 height 38
type input "a"
type input "Sketching"
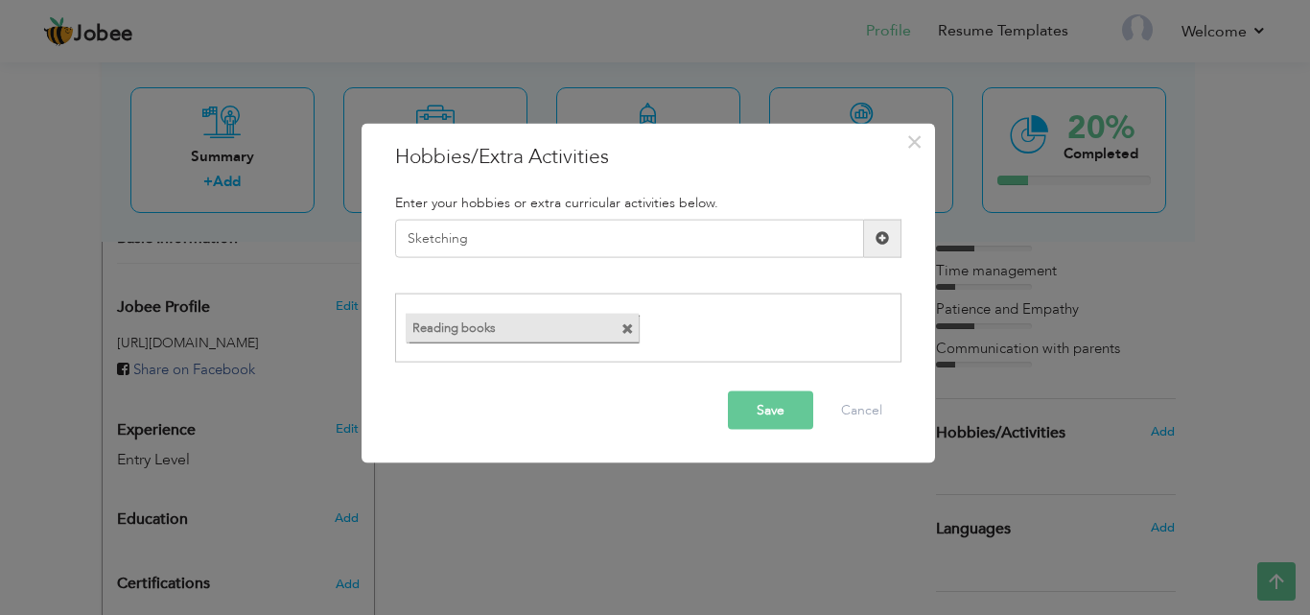
click at [890, 237] on span at bounding box center [882, 238] width 37 height 38
click at [732, 233] on input "text" at bounding box center [629, 238] width 469 height 38
type input "l"
type input "Learning Languages"
click at [879, 248] on span at bounding box center [882, 238] width 37 height 38
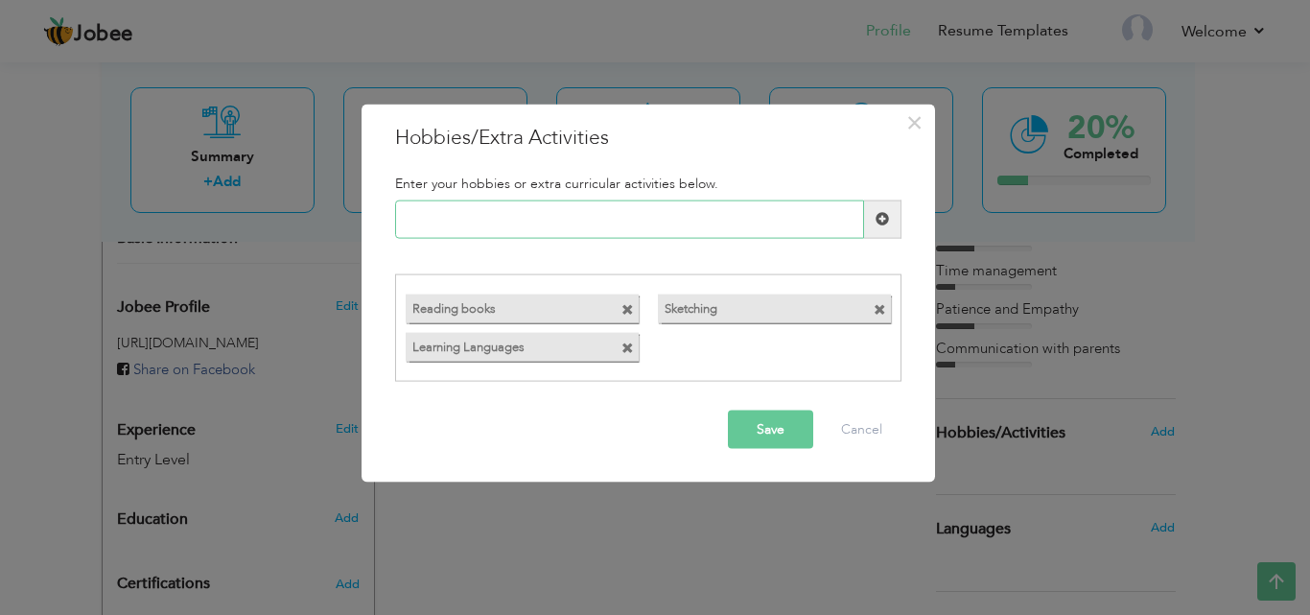
click at [763, 227] on input "text" at bounding box center [629, 218] width 469 height 38
type input "Surfing Internet"
click at [880, 224] on span at bounding box center [882, 218] width 13 height 13
click at [784, 421] on button "Save" at bounding box center [770, 429] width 85 height 38
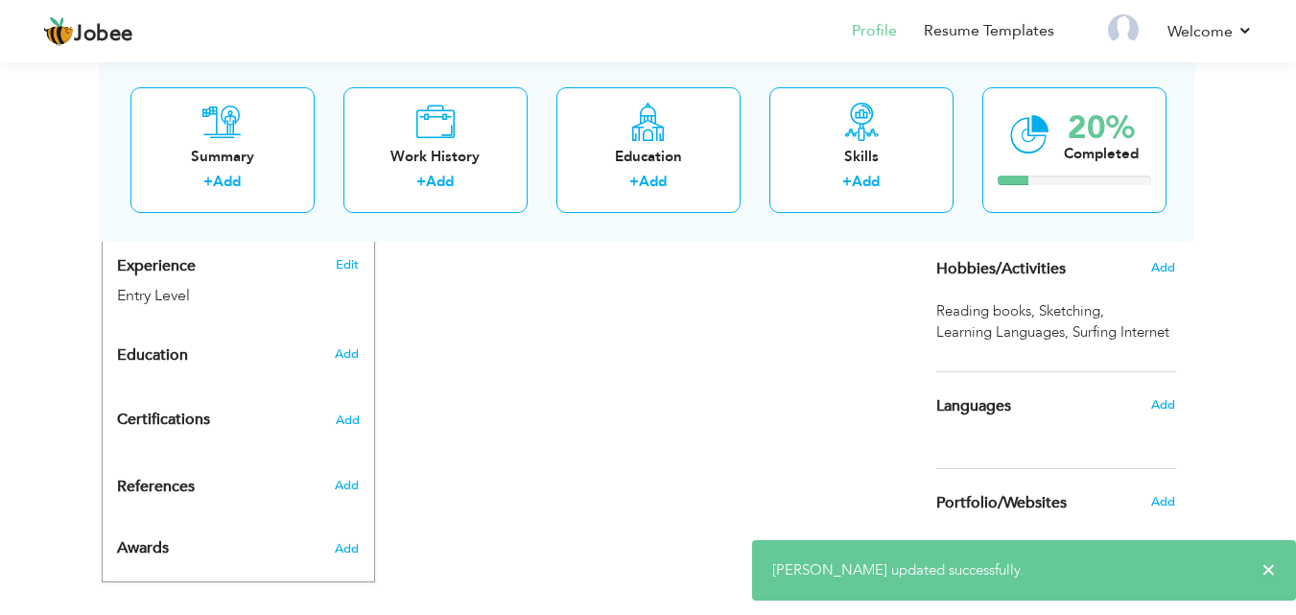
scroll to position [724, 0]
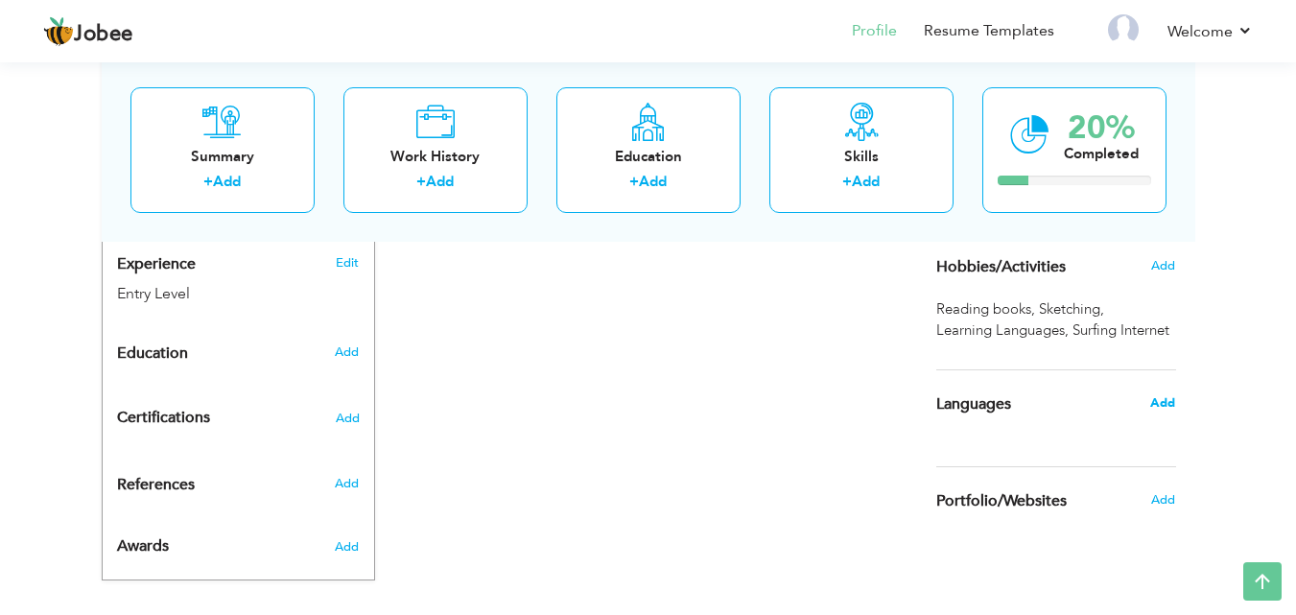
click at [1170, 404] on span "Add" at bounding box center [1162, 402] width 25 height 17
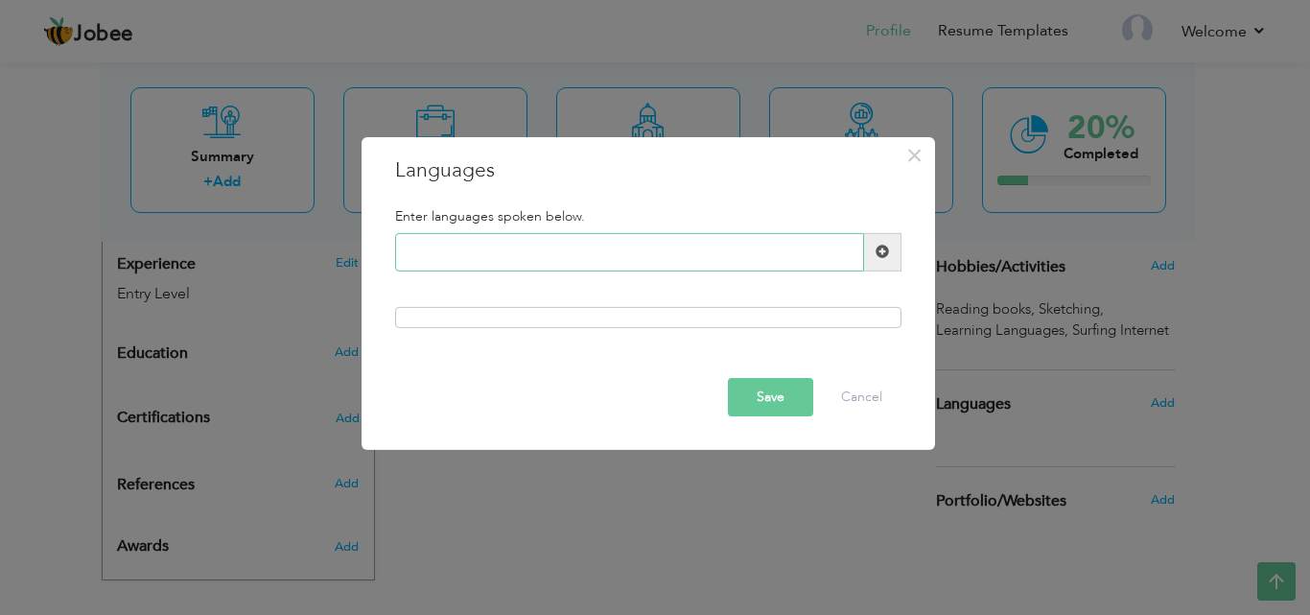
click at [585, 257] on input "text" at bounding box center [629, 252] width 469 height 38
click at [412, 245] on input "urdu" at bounding box center [629, 252] width 469 height 38
type input "Urdu"
click at [865, 256] on span at bounding box center [882, 252] width 37 height 38
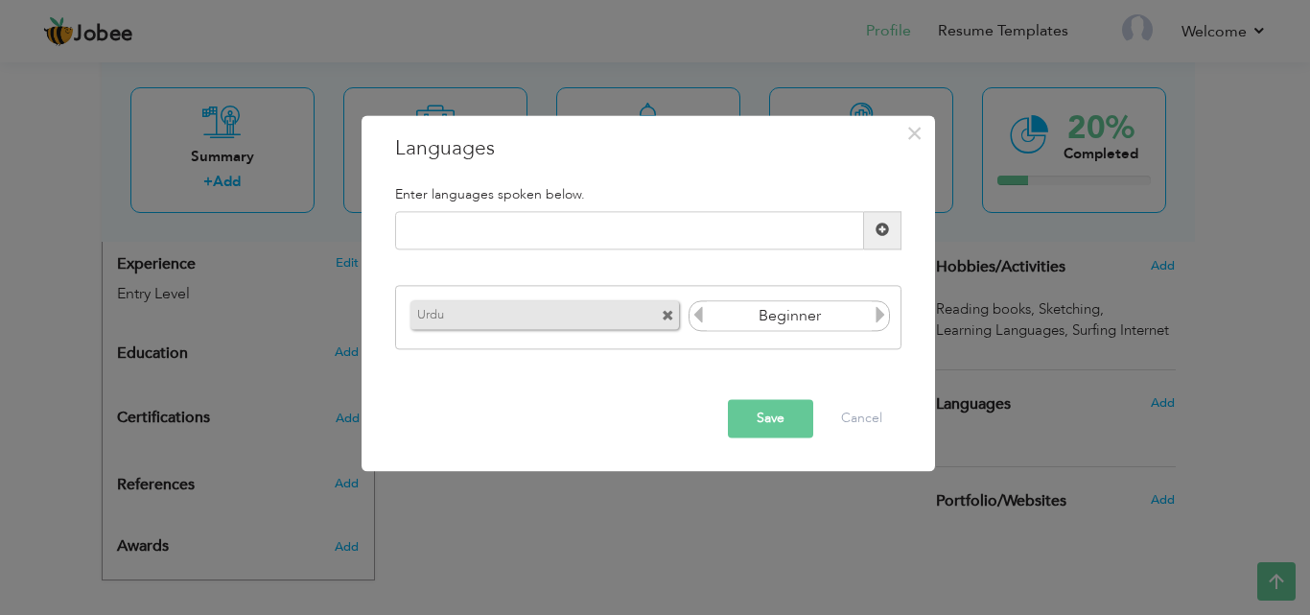
click at [879, 319] on icon at bounding box center [880, 315] width 17 height 17
click at [789, 230] on input "text" at bounding box center [629, 230] width 469 height 38
type input "English"
click at [873, 233] on span at bounding box center [882, 230] width 37 height 38
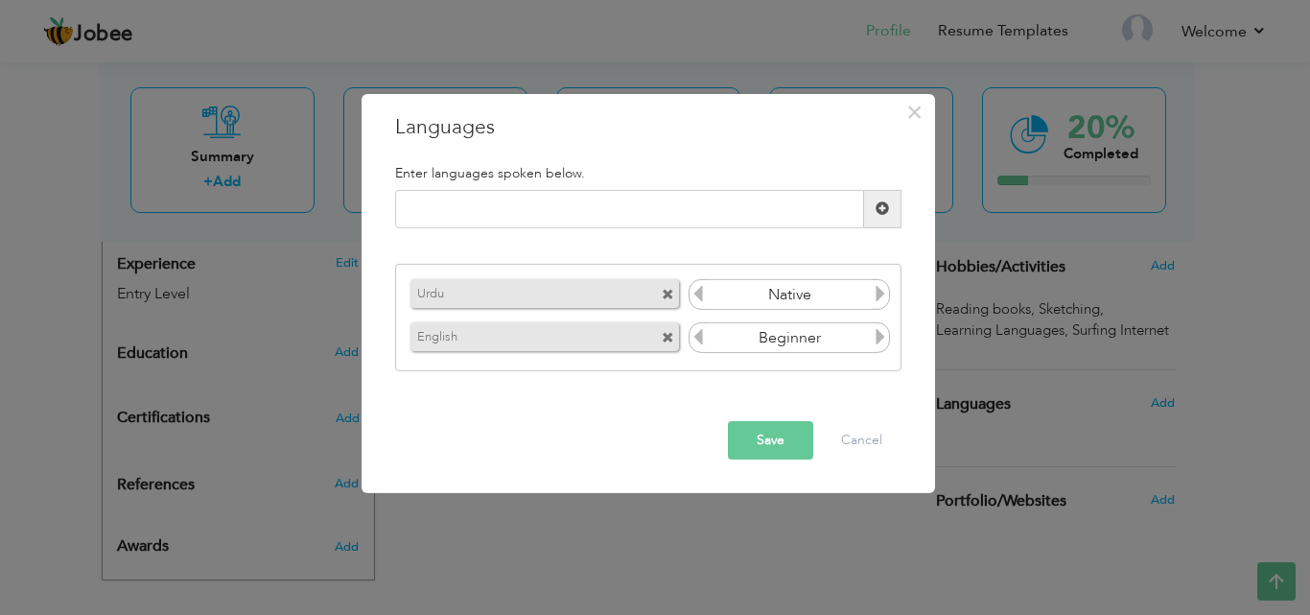
click at [879, 333] on icon at bounding box center [880, 336] width 17 height 17
click at [785, 445] on button "Save" at bounding box center [770, 440] width 85 height 38
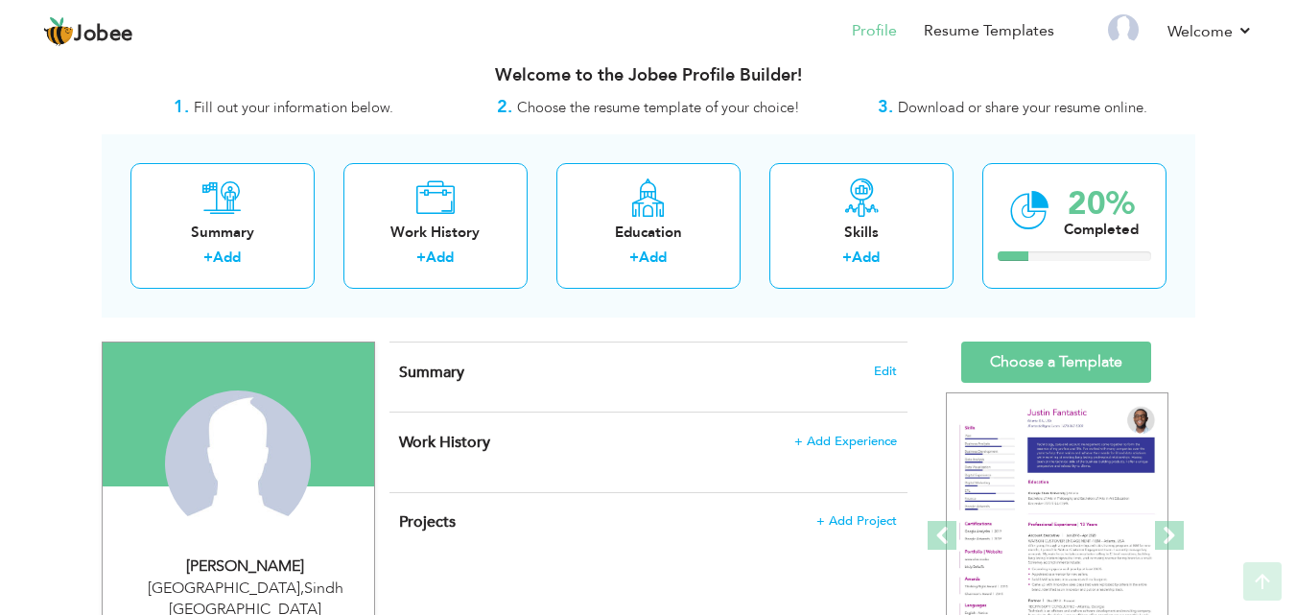
scroll to position [10, 0]
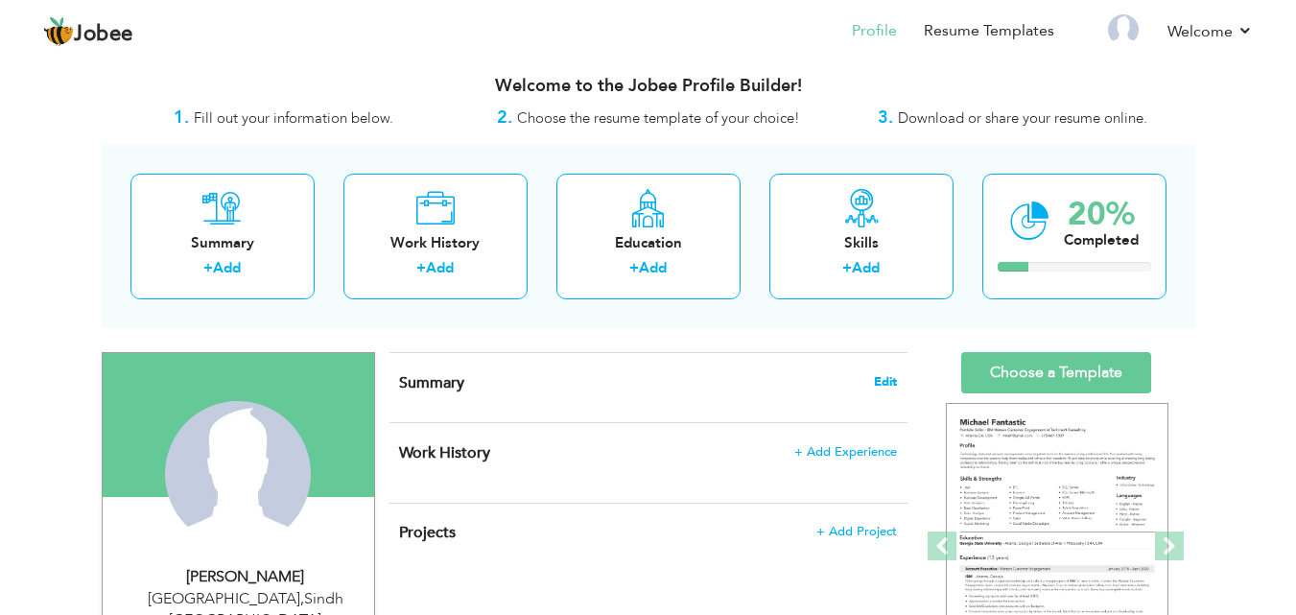
click at [886, 375] on span "Edit" at bounding box center [885, 381] width 23 height 13
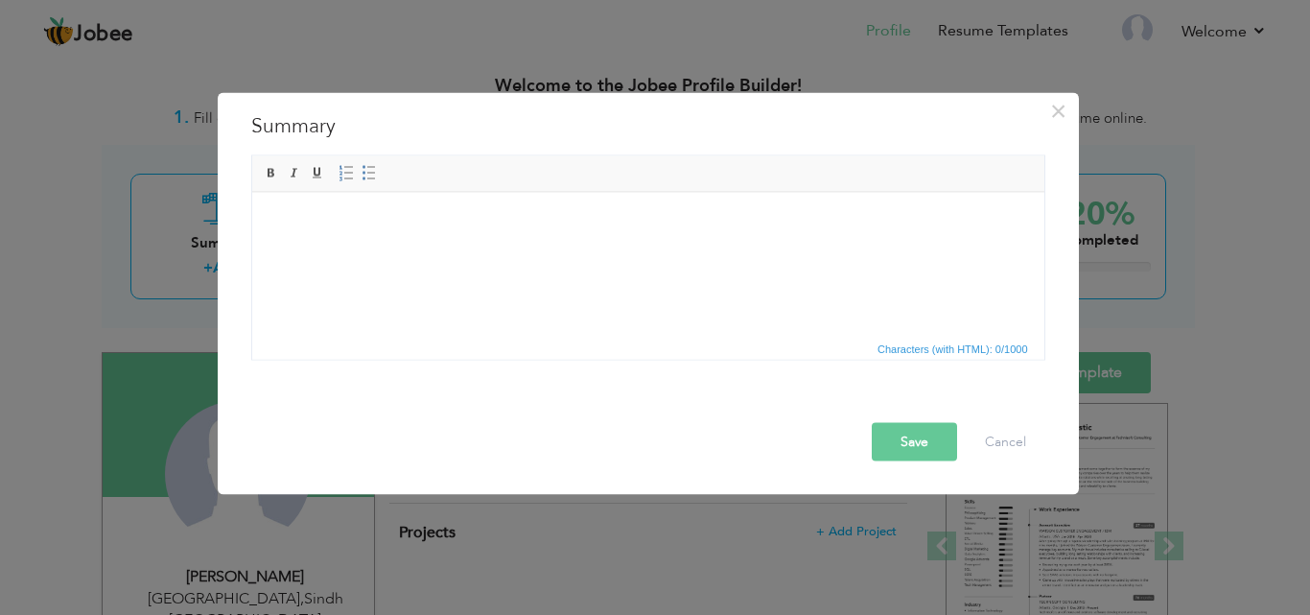
click at [492, 250] on html at bounding box center [647, 221] width 792 height 59
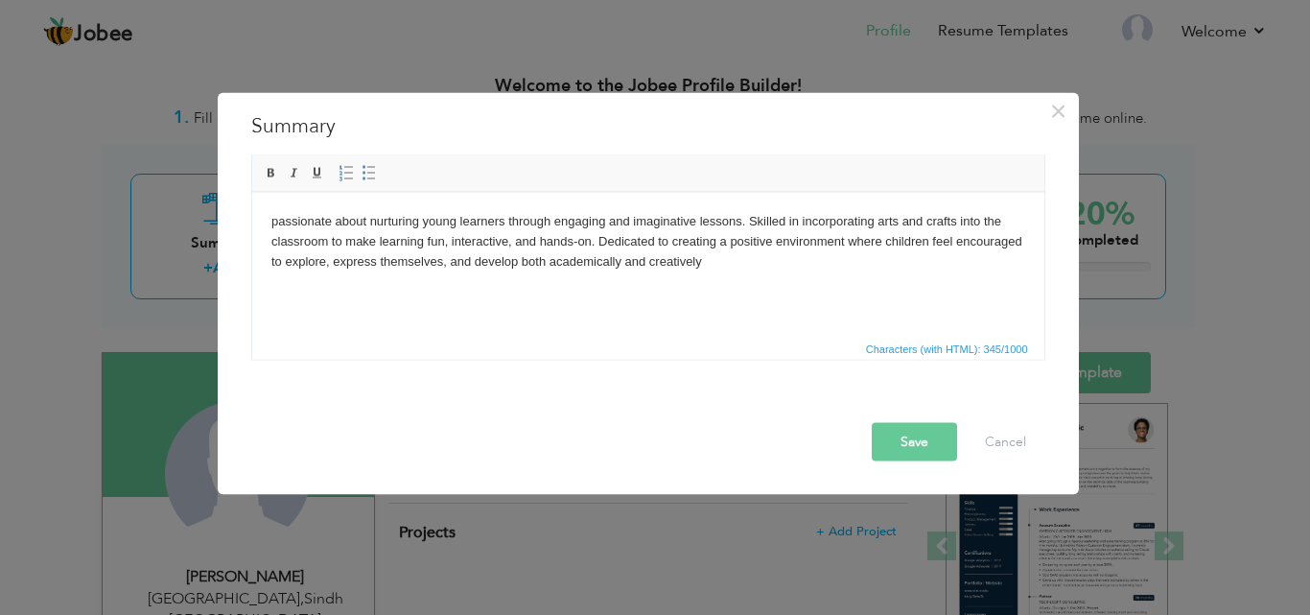
click at [275, 221] on body "passionate about nurturing young learners through engaging and imaginative less…" at bounding box center [647, 240] width 754 height 59
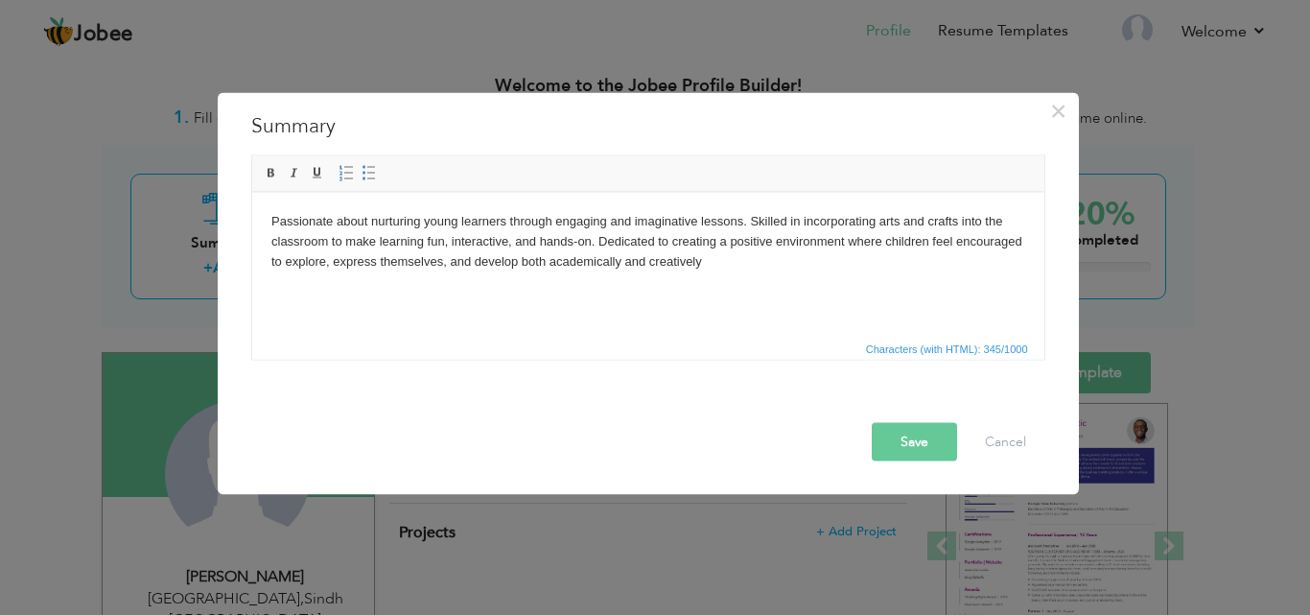
click at [906, 442] on button "Save" at bounding box center [914, 441] width 85 height 38
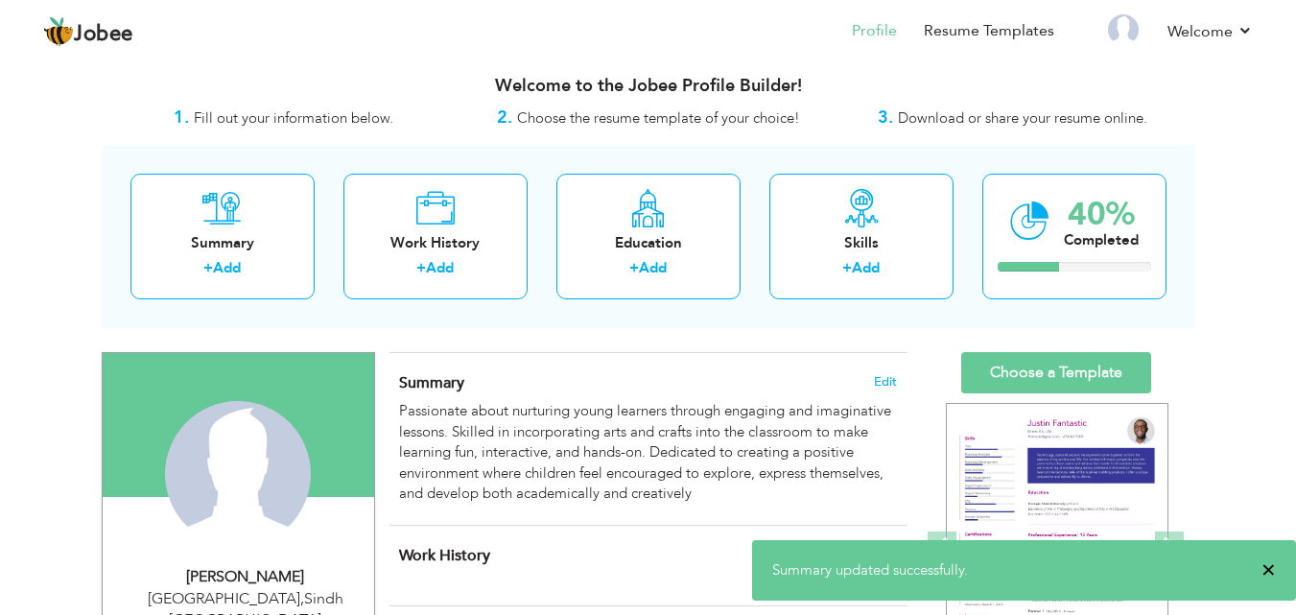
click at [1272, 562] on span "×" at bounding box center [1268, 569] width 14 height 19
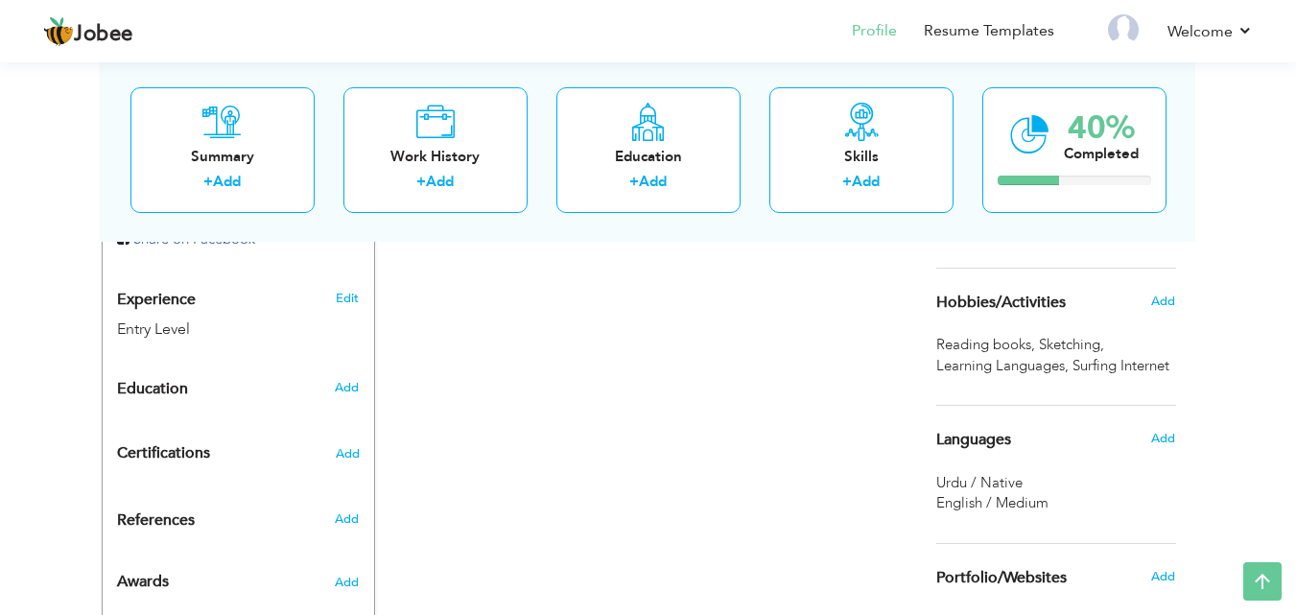
scroll to position [612, 0]
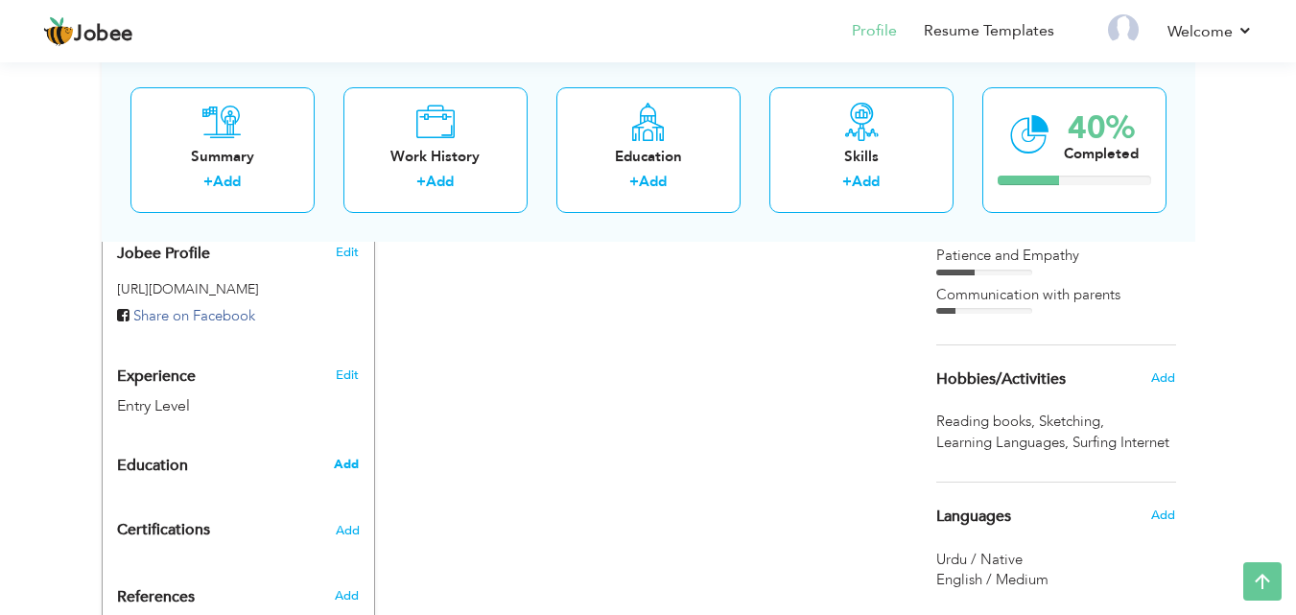
click at [347, 456] on span "Add" at bounding box center [346, 464] width 25 height 17
radio input "true"
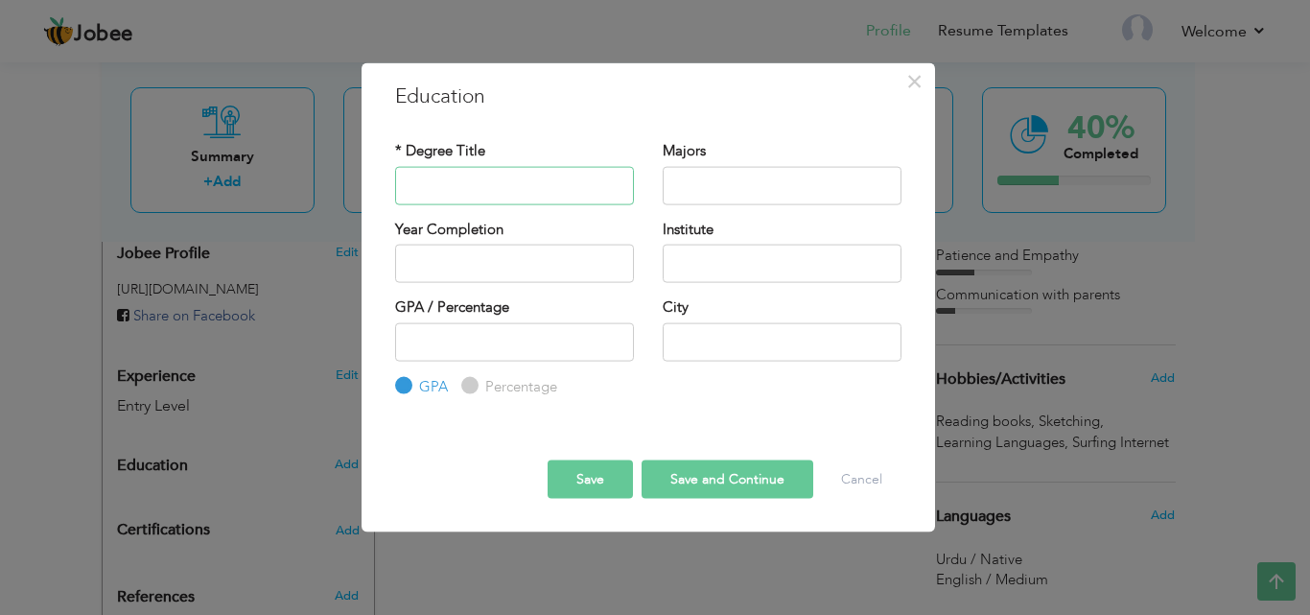
click at [482, 192] on input "text" at bounding box center [514, 185] width 239 height 38
click at [696, 191] on input "text" at bounding box center [782, 185] width 239 height 38
click at [914, 77] on span "×" at bounding box center [914, 80] width 16 height 35
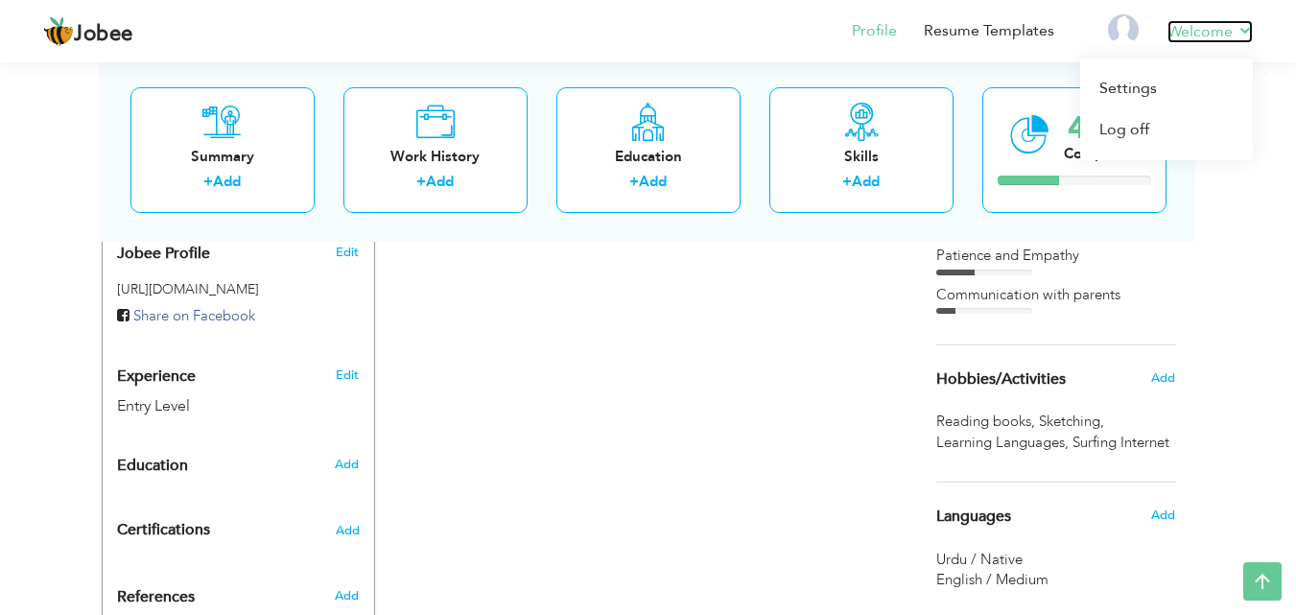
click at [1243, 25] on link "Welcome" at bounding box center [1209, 31] width 85 height 23
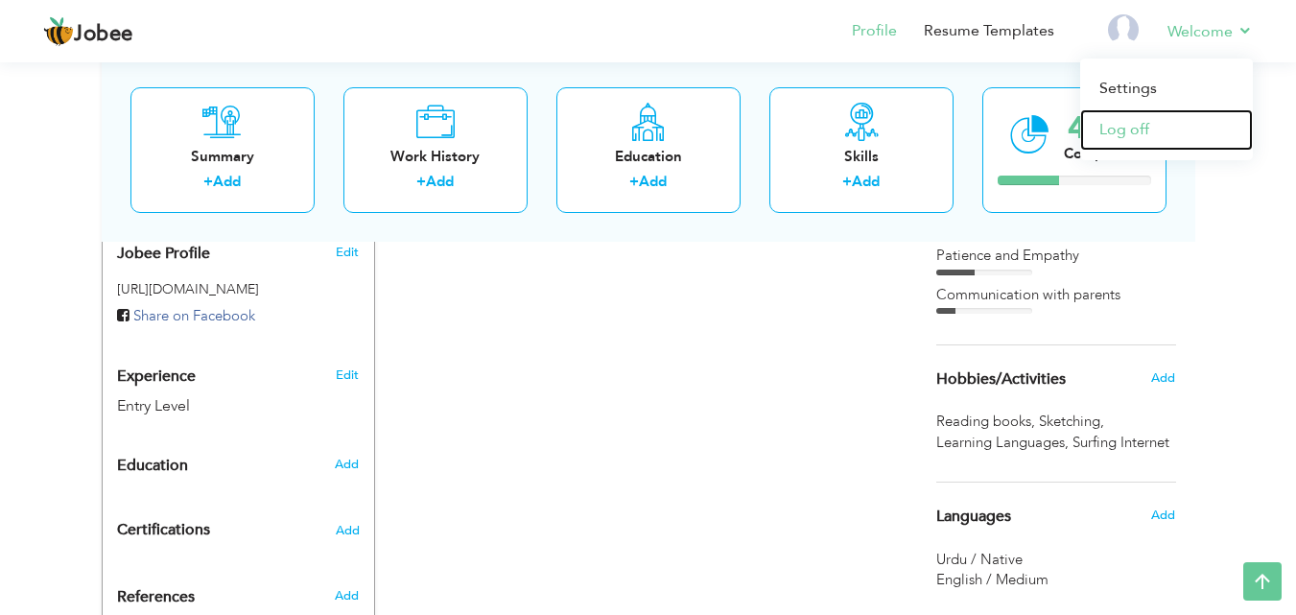
click at [1146, 127] on link "Log off" at bounding box center [1166, 129] width 173 height 41
